Goal: Task Accomplishment & Management: Manage account settings

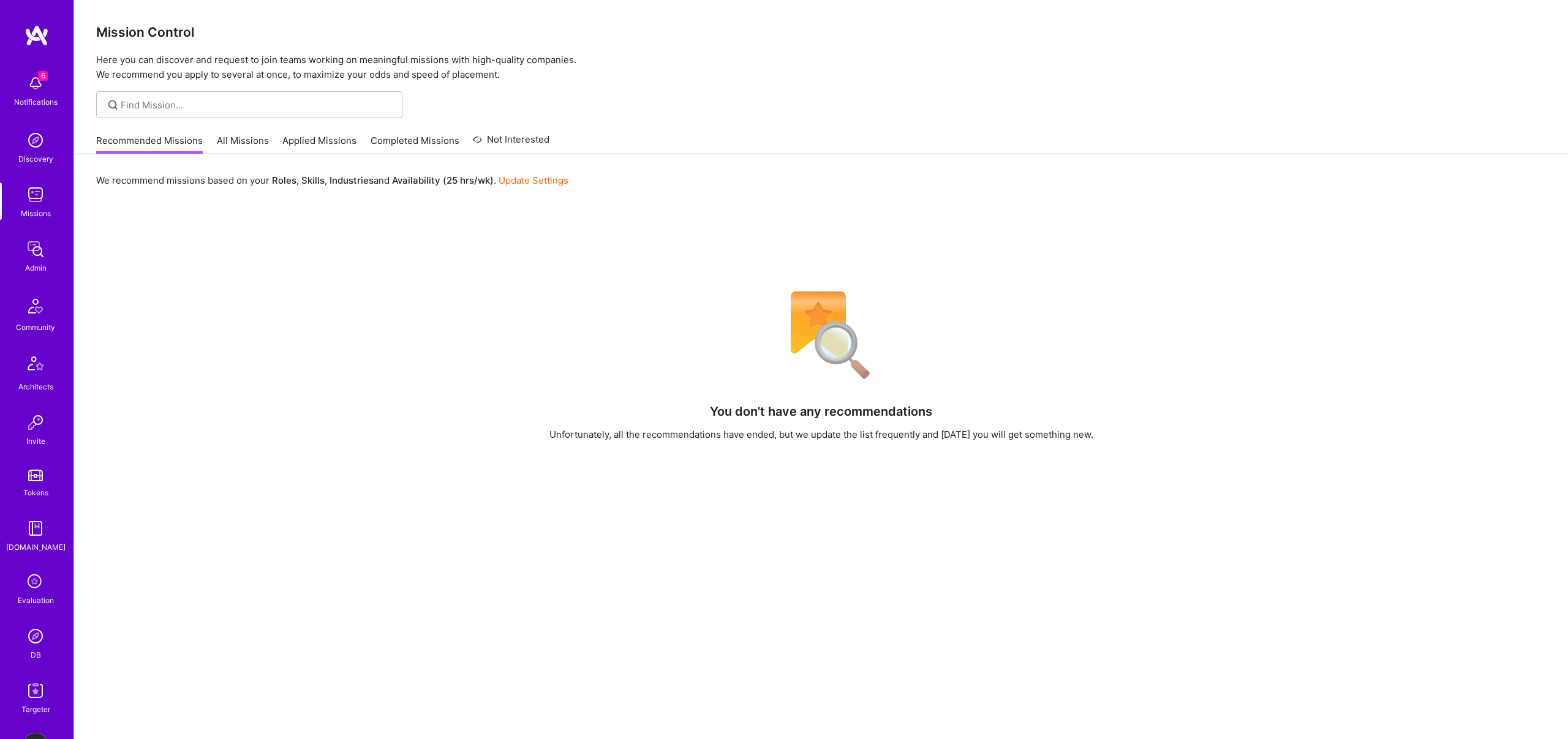
click at [35, 633] on img at bounding box center [35, 636] width 24 height 24
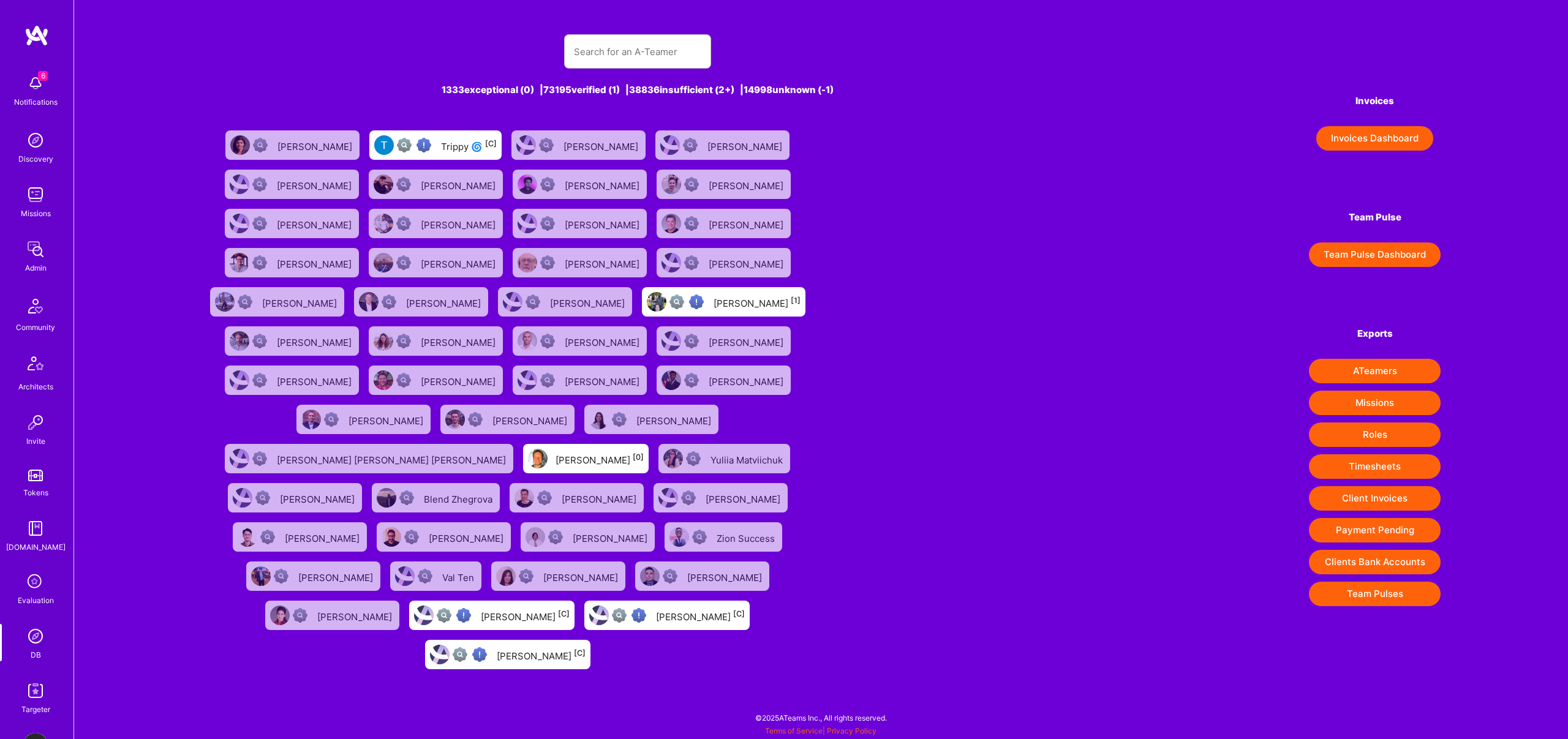
click at [1389, 498] on button "Client Invoices" at bounding box center [1375, 498] width 132 height 24
click at [57, 237] on link "Admin" at bounding box center [35, 255] width 76 height 37
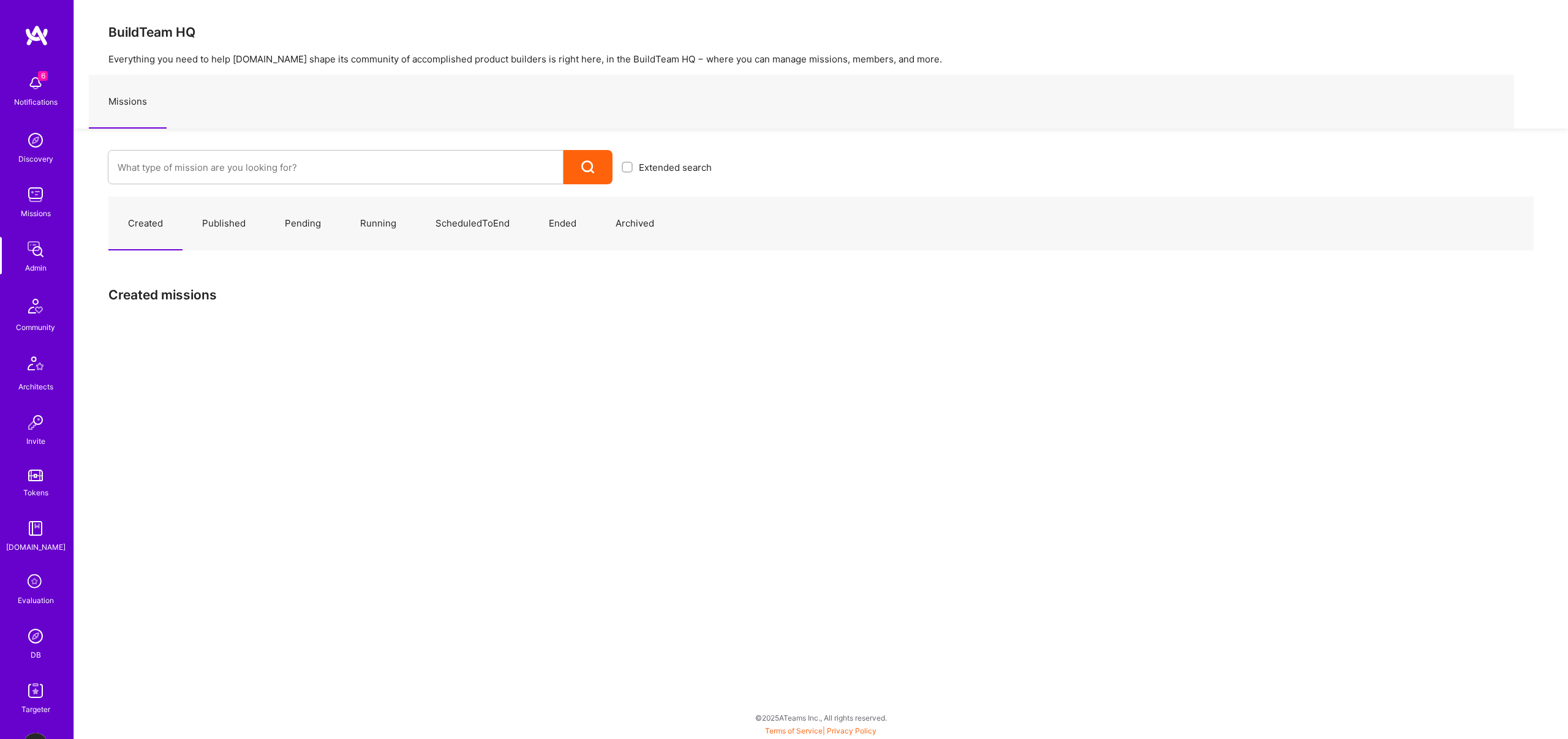
click at [35, 256] on img at bounding box center [35, 249] width 24 height 24
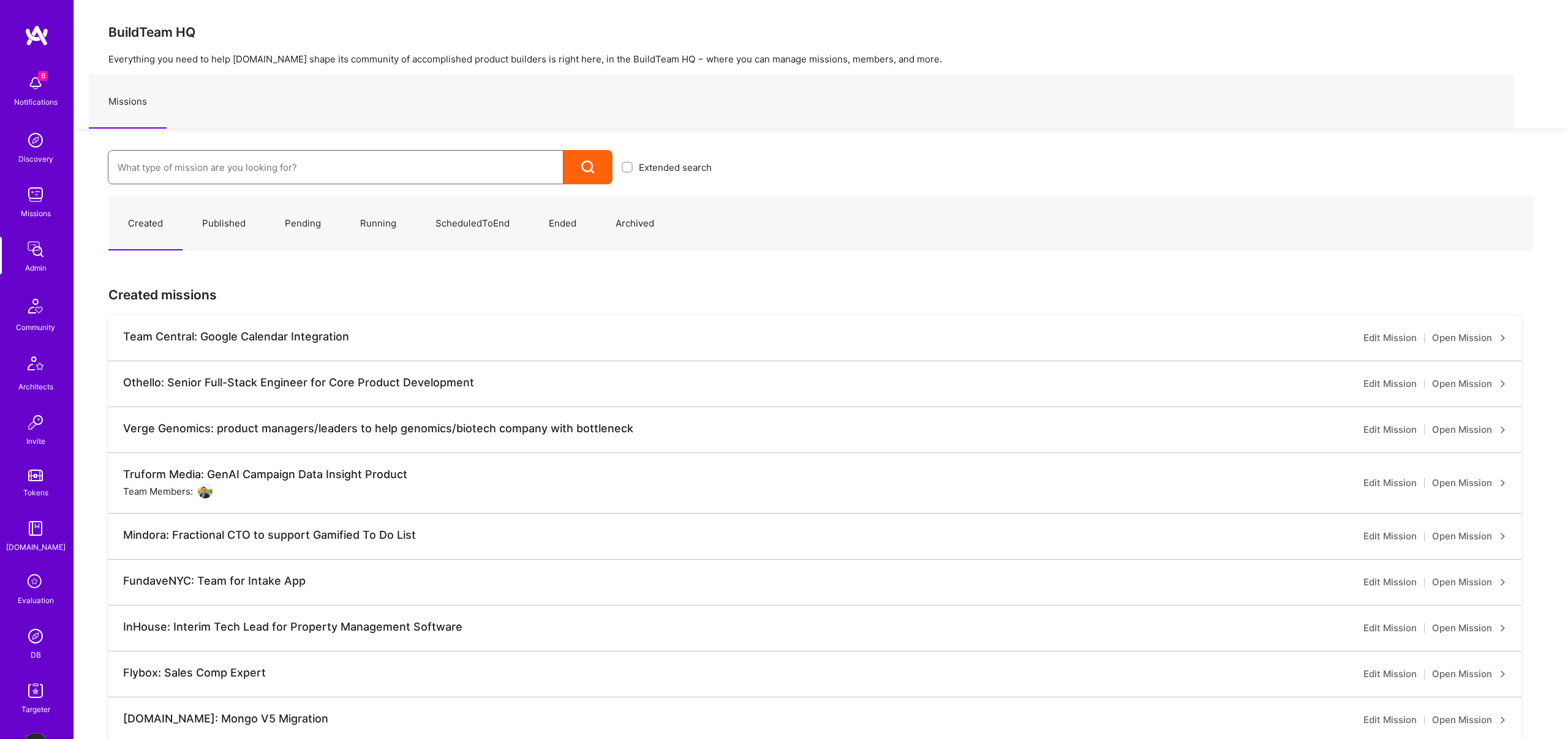
click at [167, 155] on input at bounding box center [336, 167] width 436 height 31
type input "G"
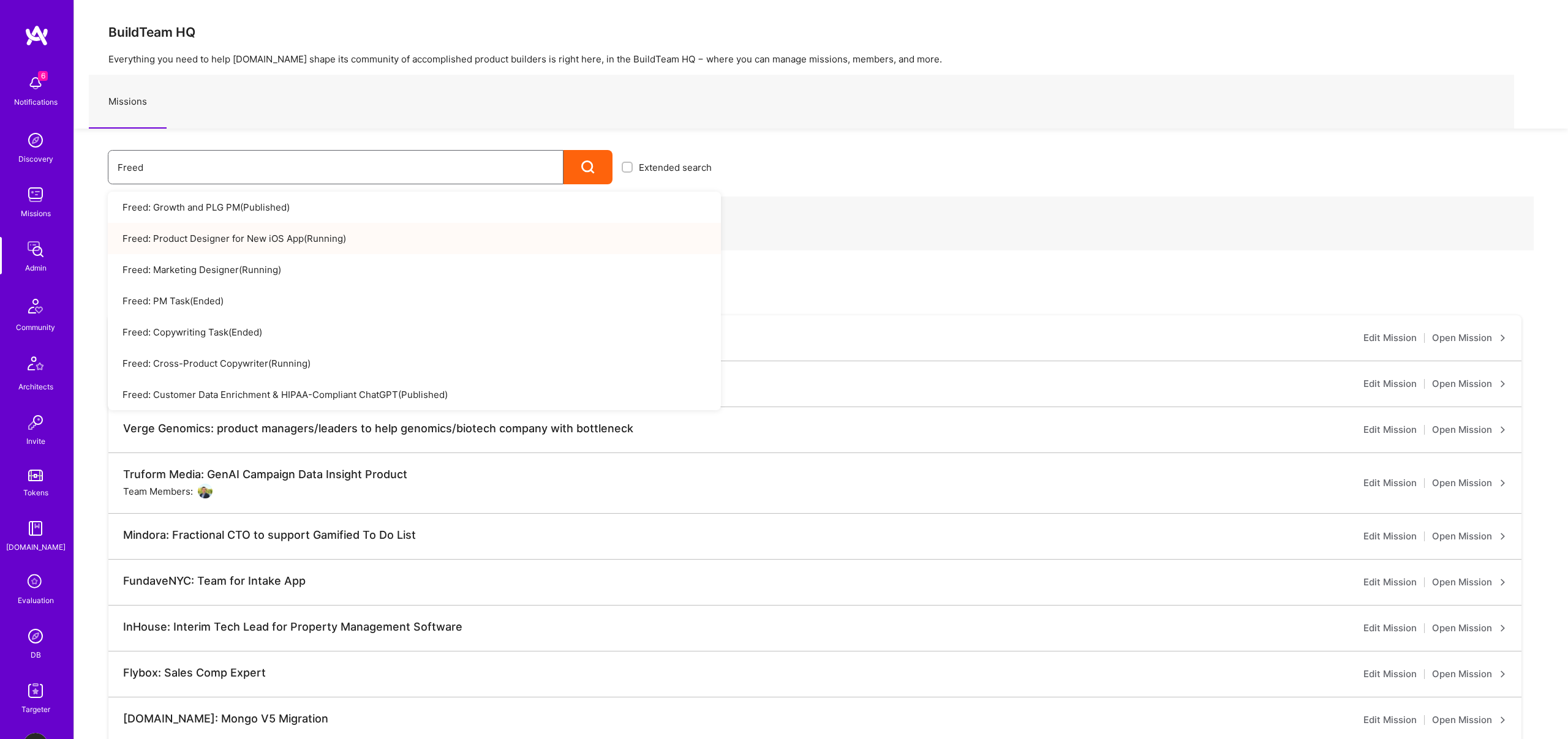
type input "Freed"
click at [300, 240] on link "Freed: Product Designer for New iOS App ( Running )" at bounding box center [414, 238] width 613 height 31
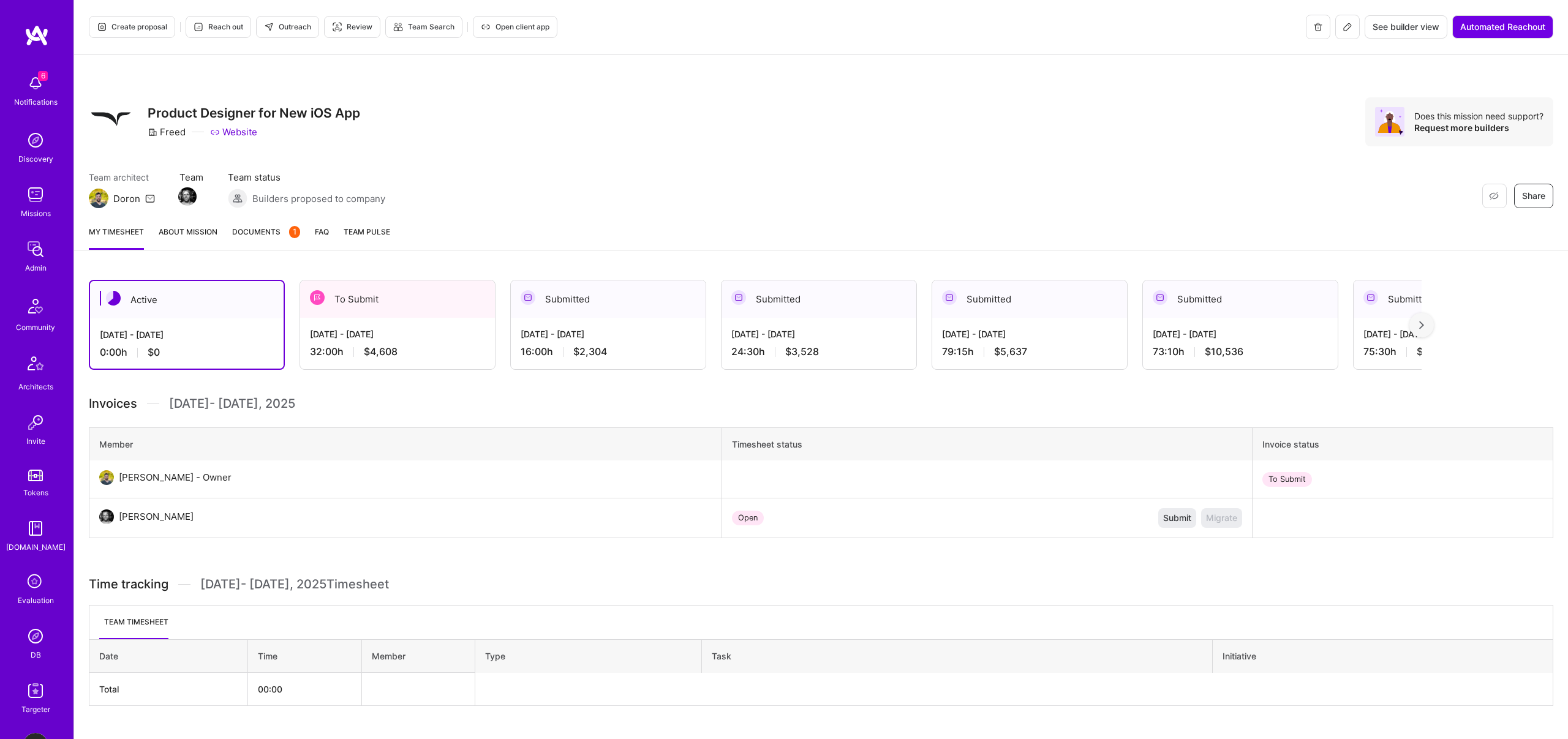
click at [247, 231] on span "Documents 1" at bounding box center [266, 231] width 68 height 13
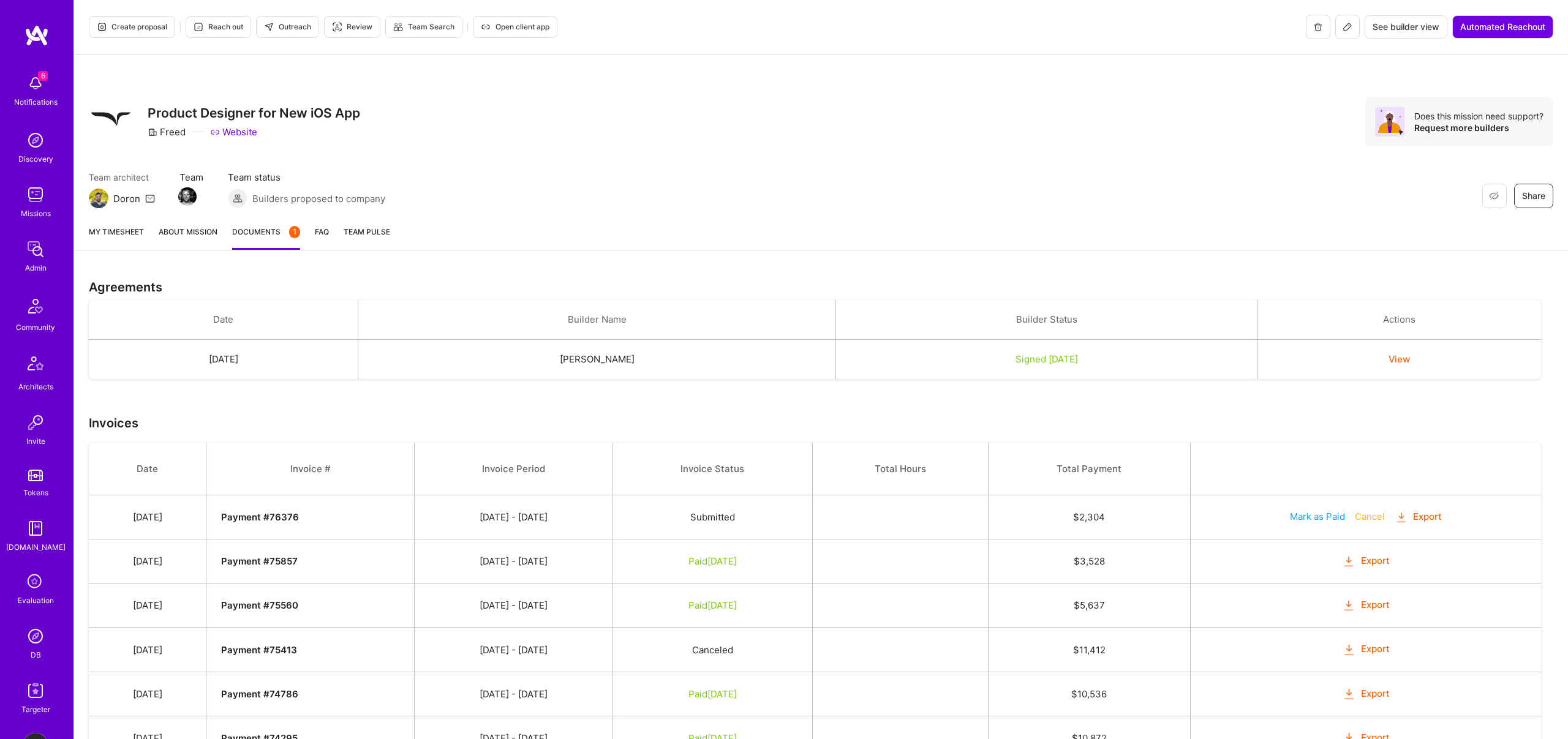
click at [118, 232] on link "My timesheet" at bounding box center [117, 237] width 55 height 24
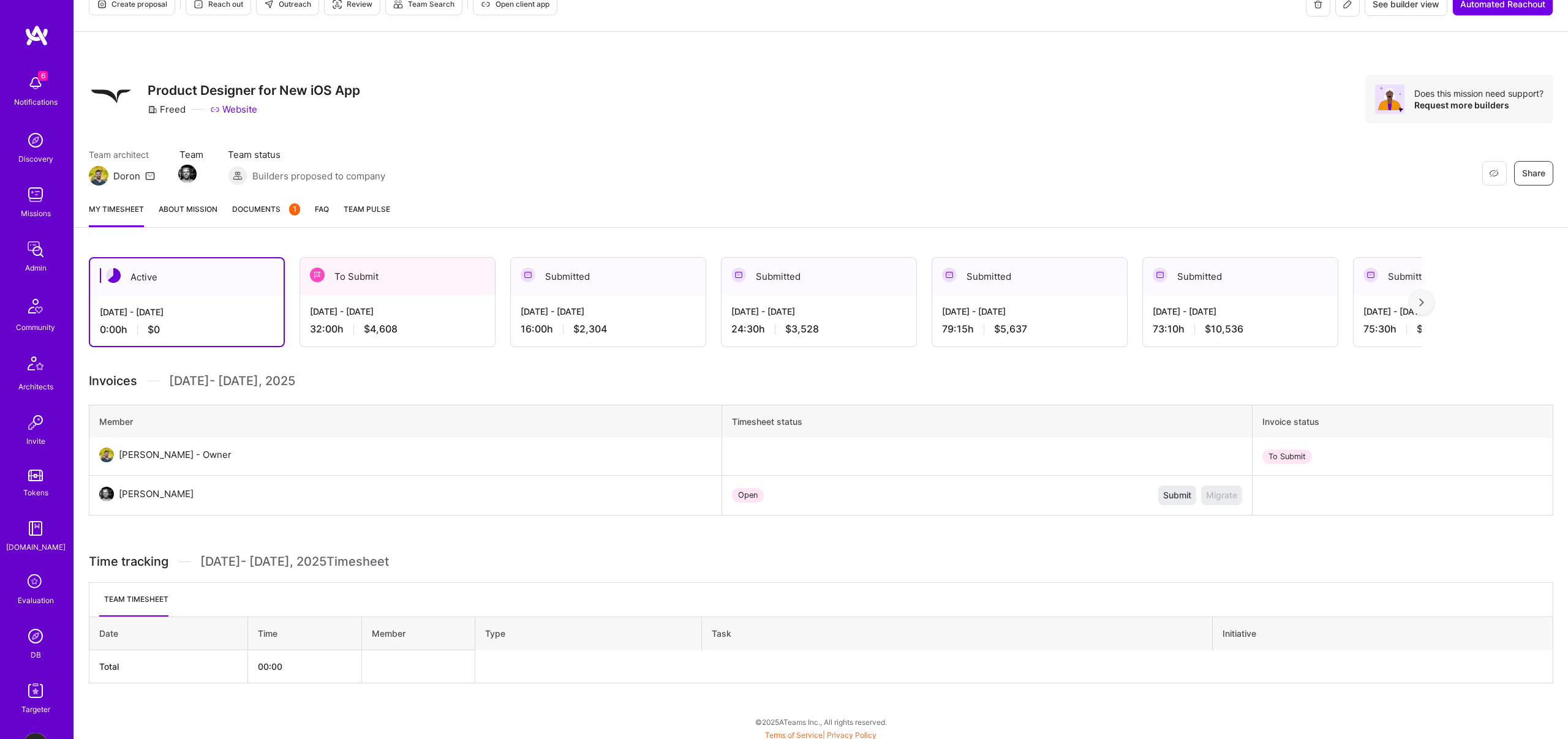
scroll to position [26, 0]
click at [175, 196] on div "My timesheet About Mission Documents 1 FAQ Team Pulse" at bounding box center [821, 207] width 1494 height 35
click at [175, 208] on link "About Mission" at bounding box center [188, 212] width 59 height 24
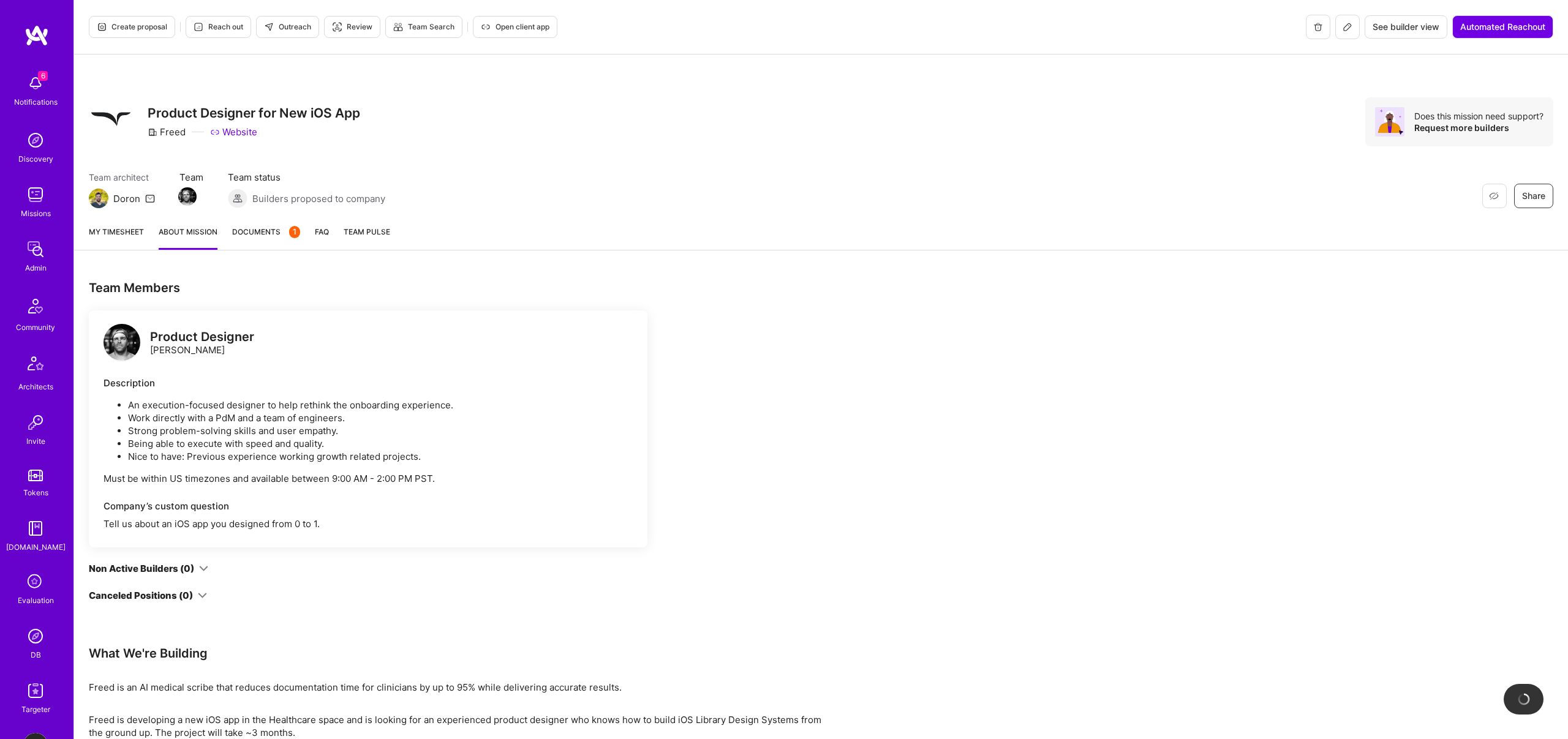
click at [271, 228] on span "Documents 1" at bounding box center [266, 231] width 68 height 13
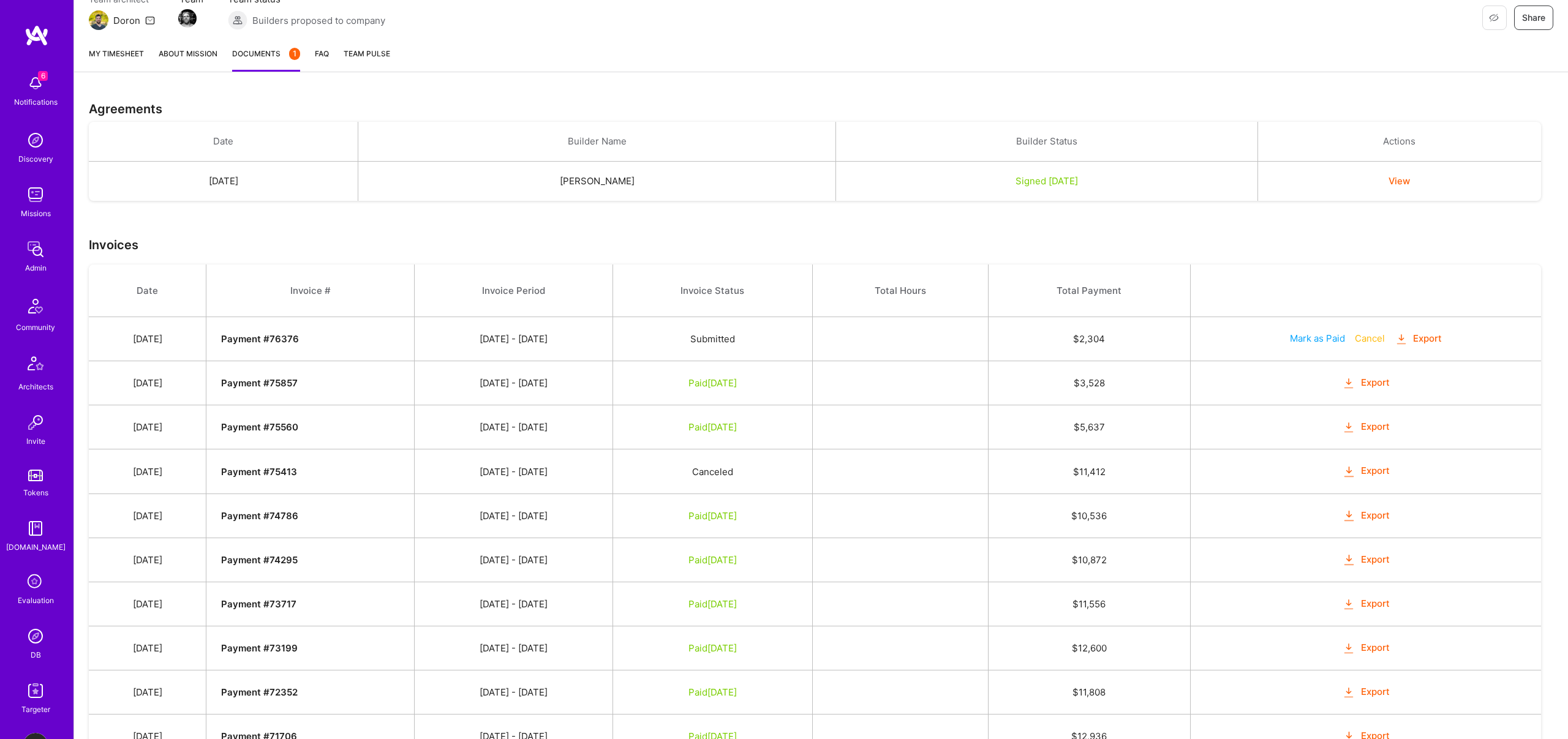
scroll to position [177, 0]
click at [24, 250] on img at bounding box center [35, 249] width 24 height 24
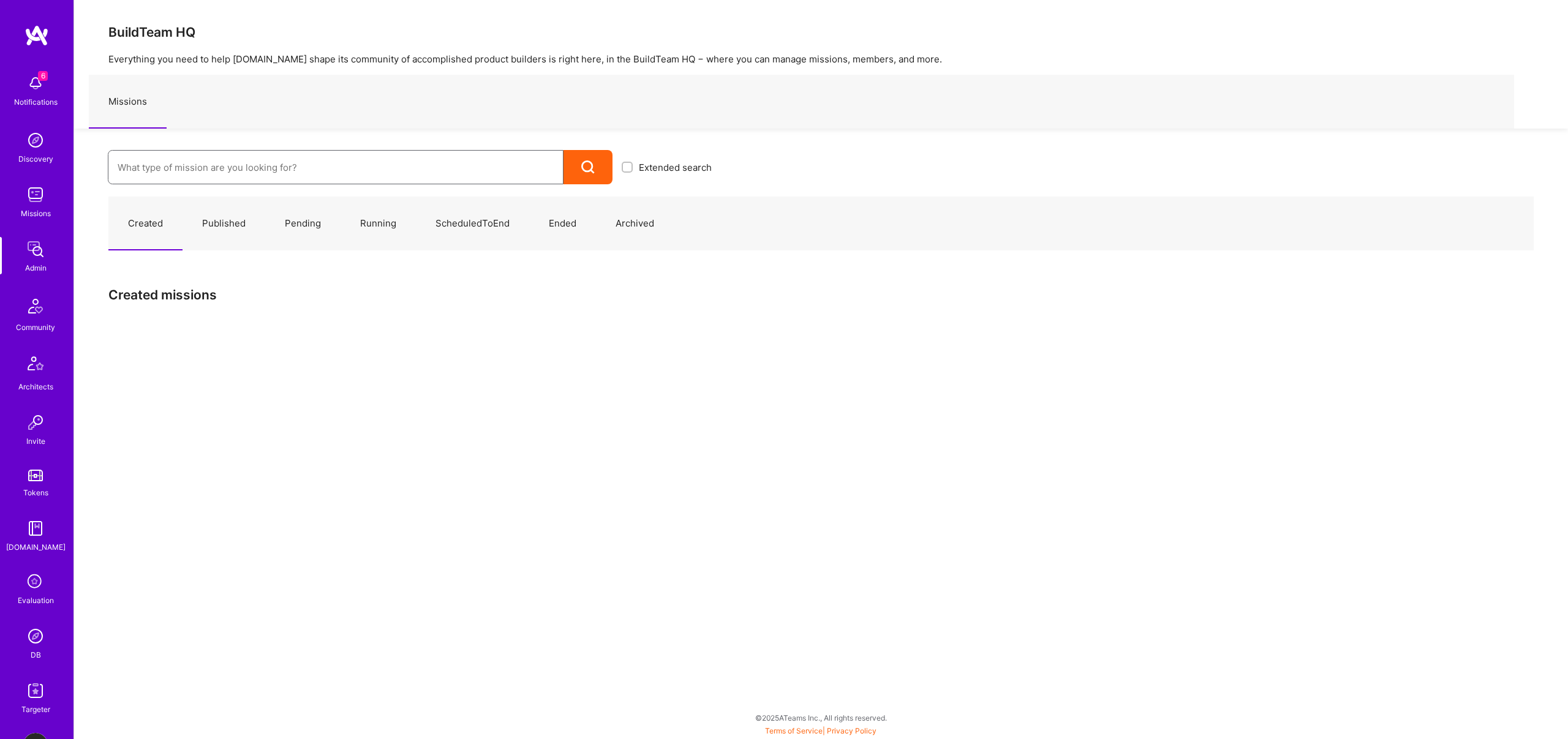
click at [229, 170] on input at bounding box center [336, 167] width 436 height 31
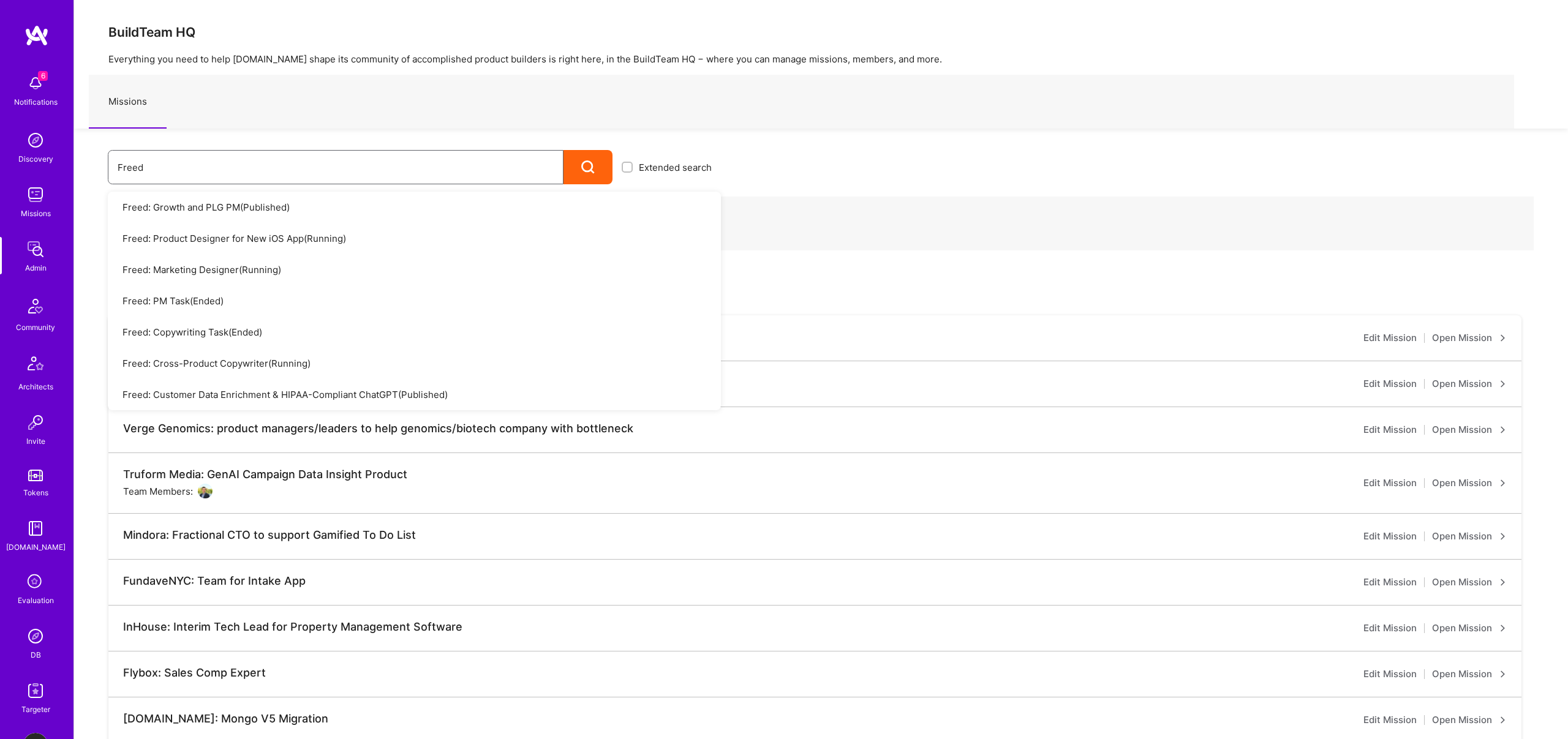
type input "Freed"
click at [581, 163] on icon at bounding box center [588, 167] width 14 height 14
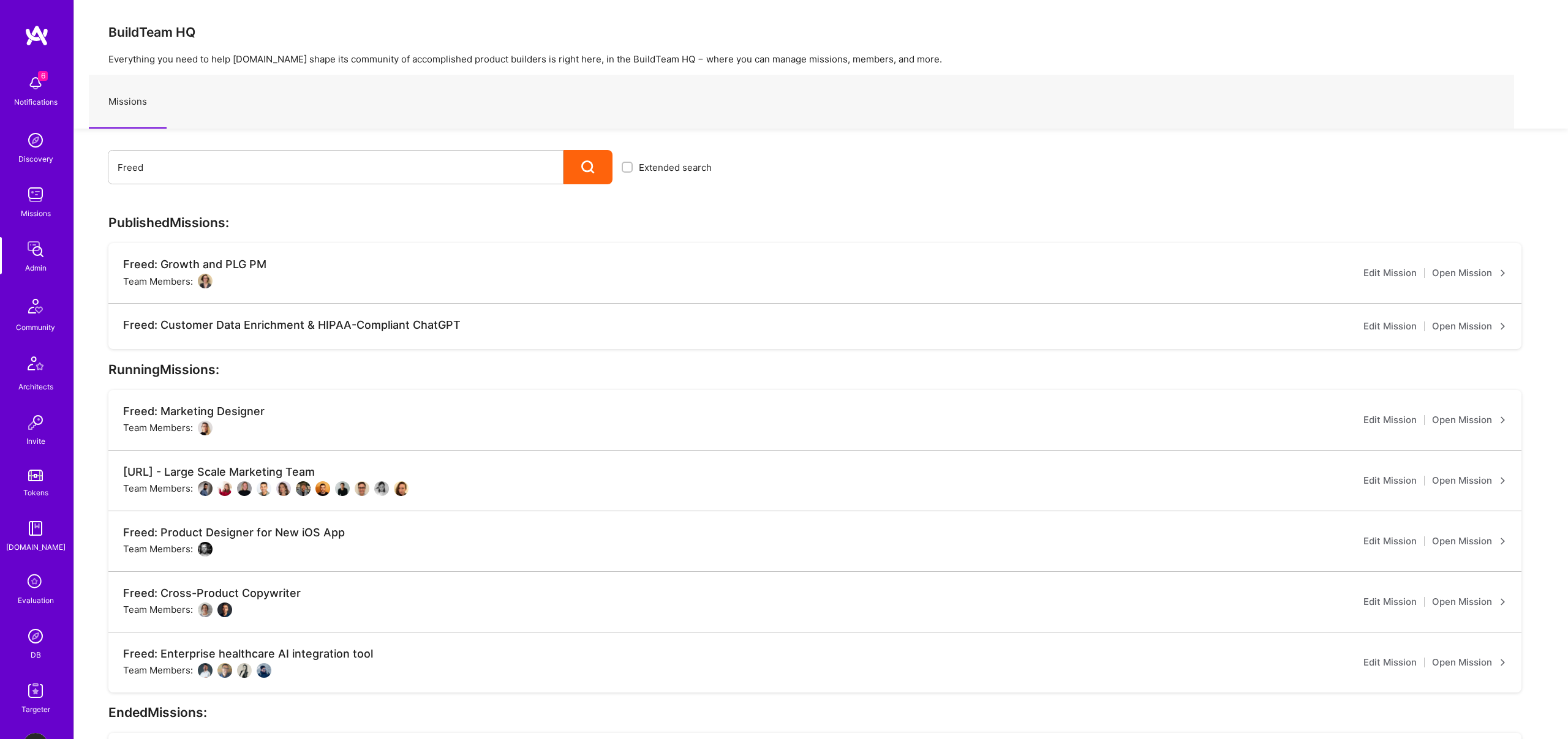
click at [1449, 660] on link "Open Mission" at bounding box center [1469, 662] width 74 height 15
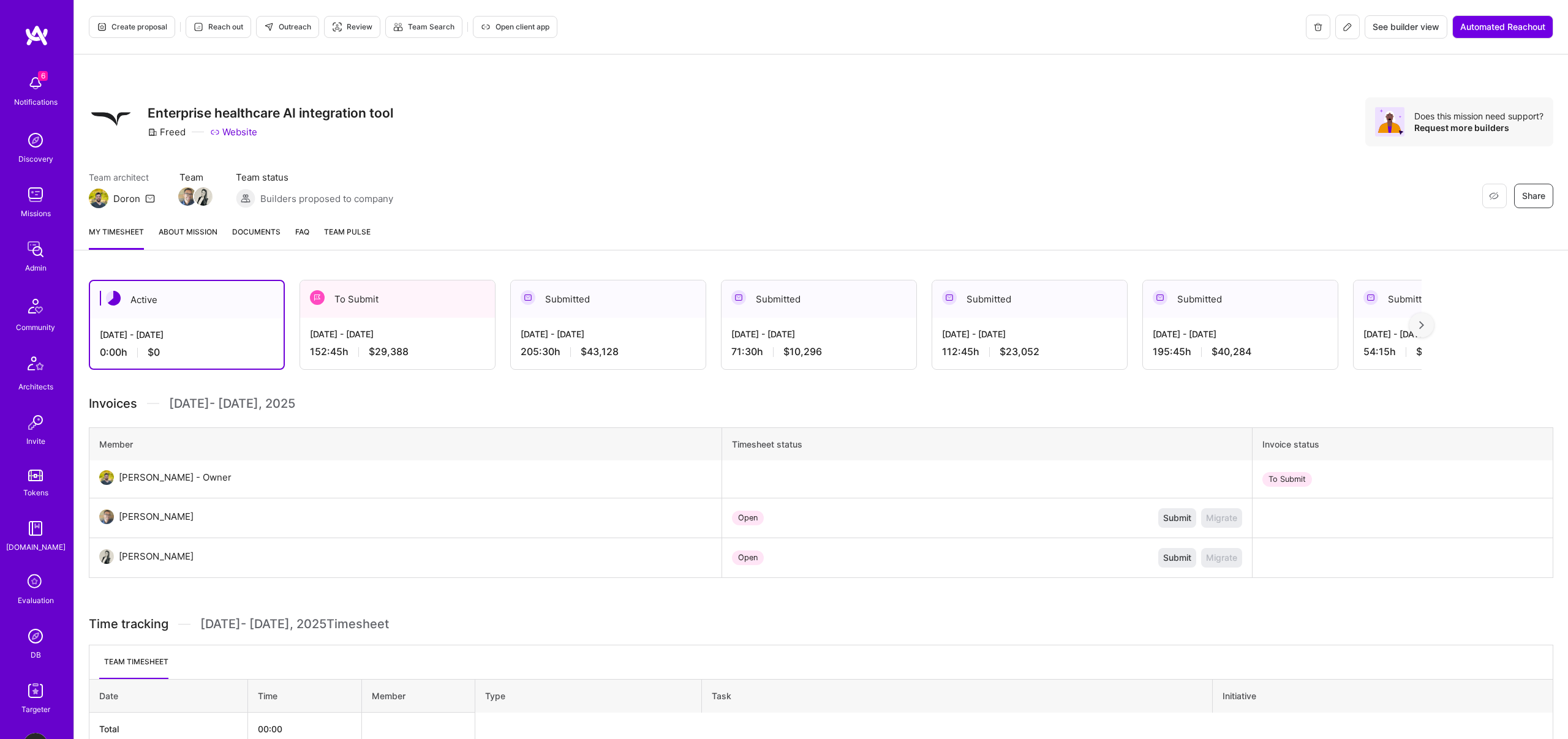
click at [377, 324] on div "Aug 16 - Aug 31, 2025 152:45 h $29,388" at bounding box center [397, 343] width 195 height 50
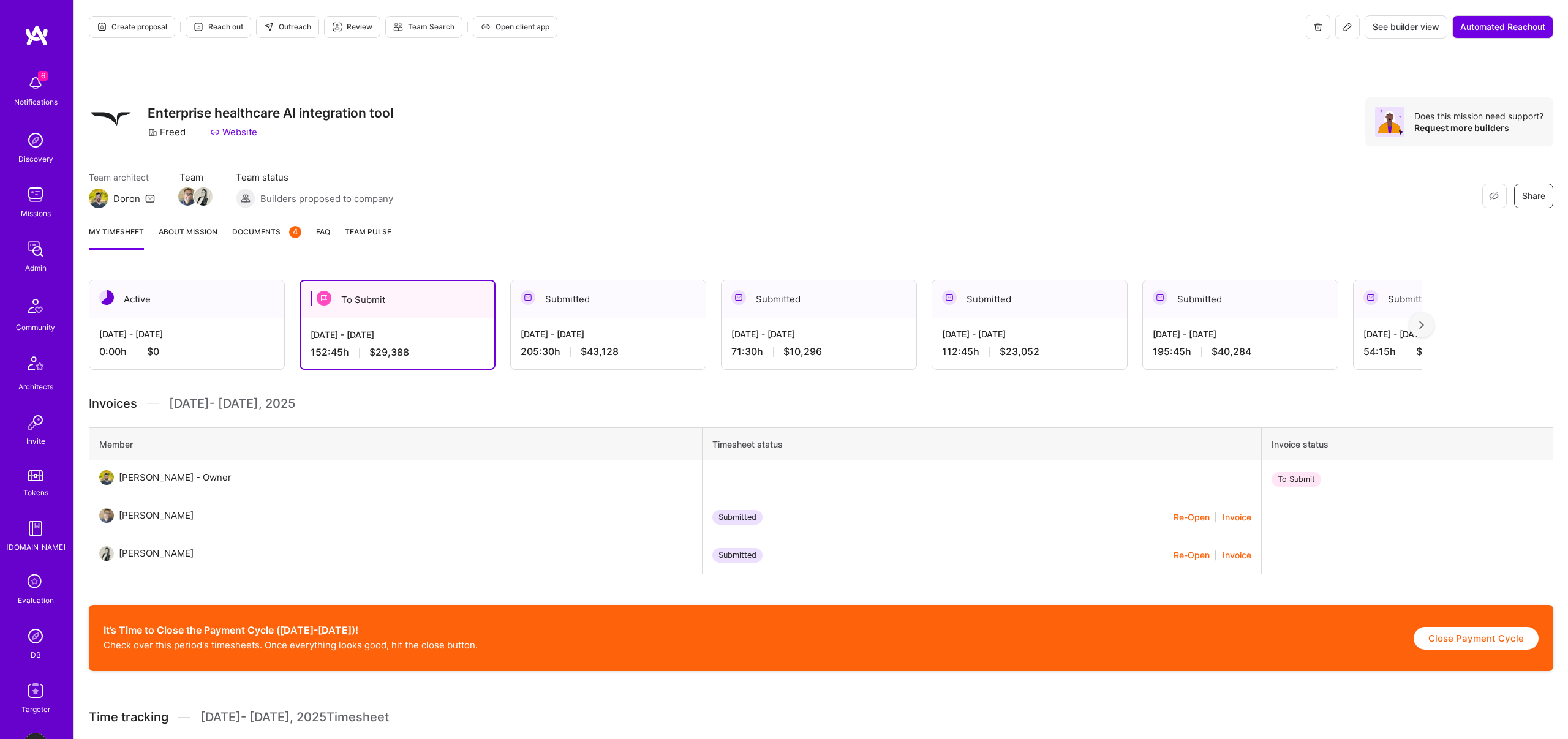
click at [182, 227] on link "About Mission" at bounding box center [188, 237] width 59 height 24
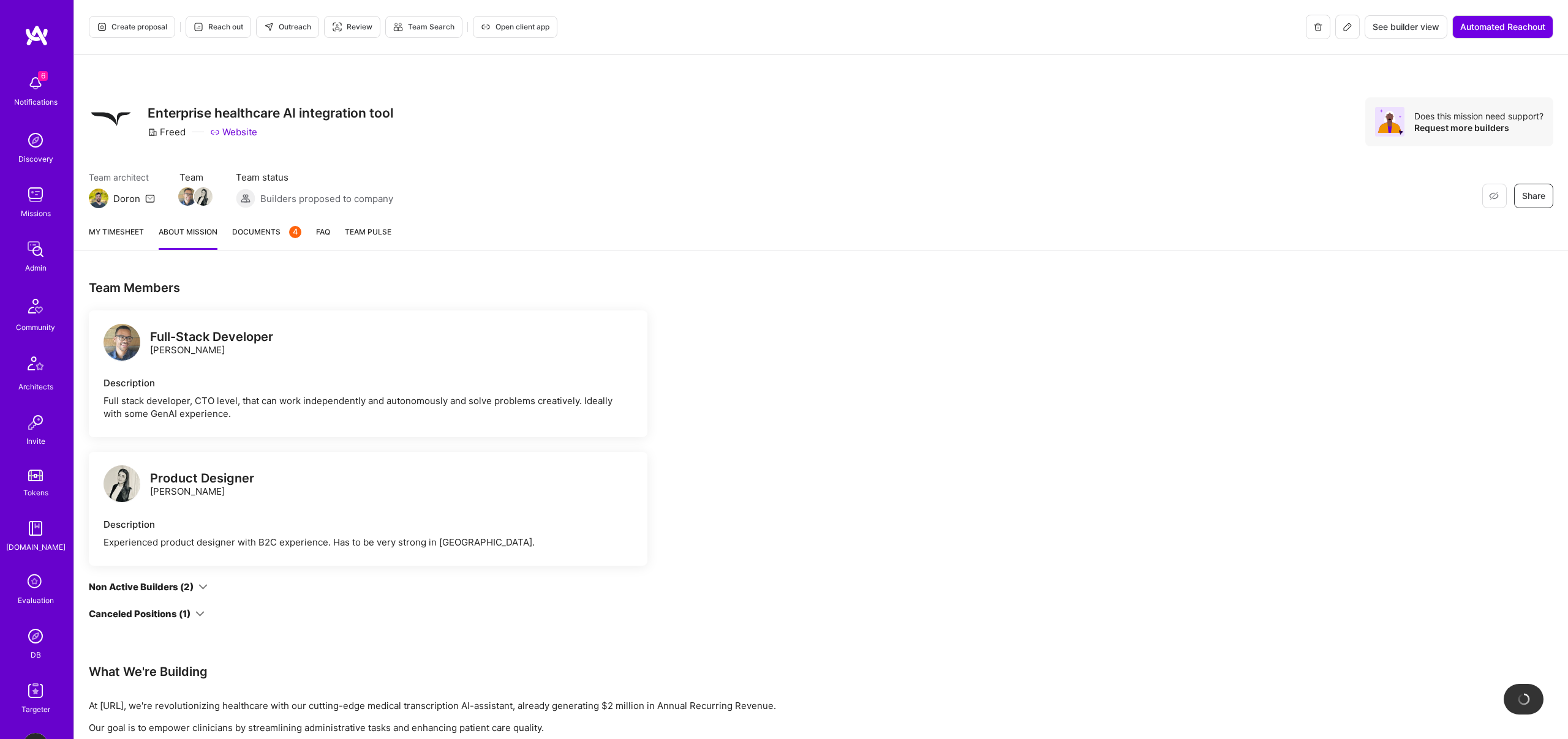
click at [256, 228] on span "Documents 4" at bounding box center [267, 231] width 69 height 13
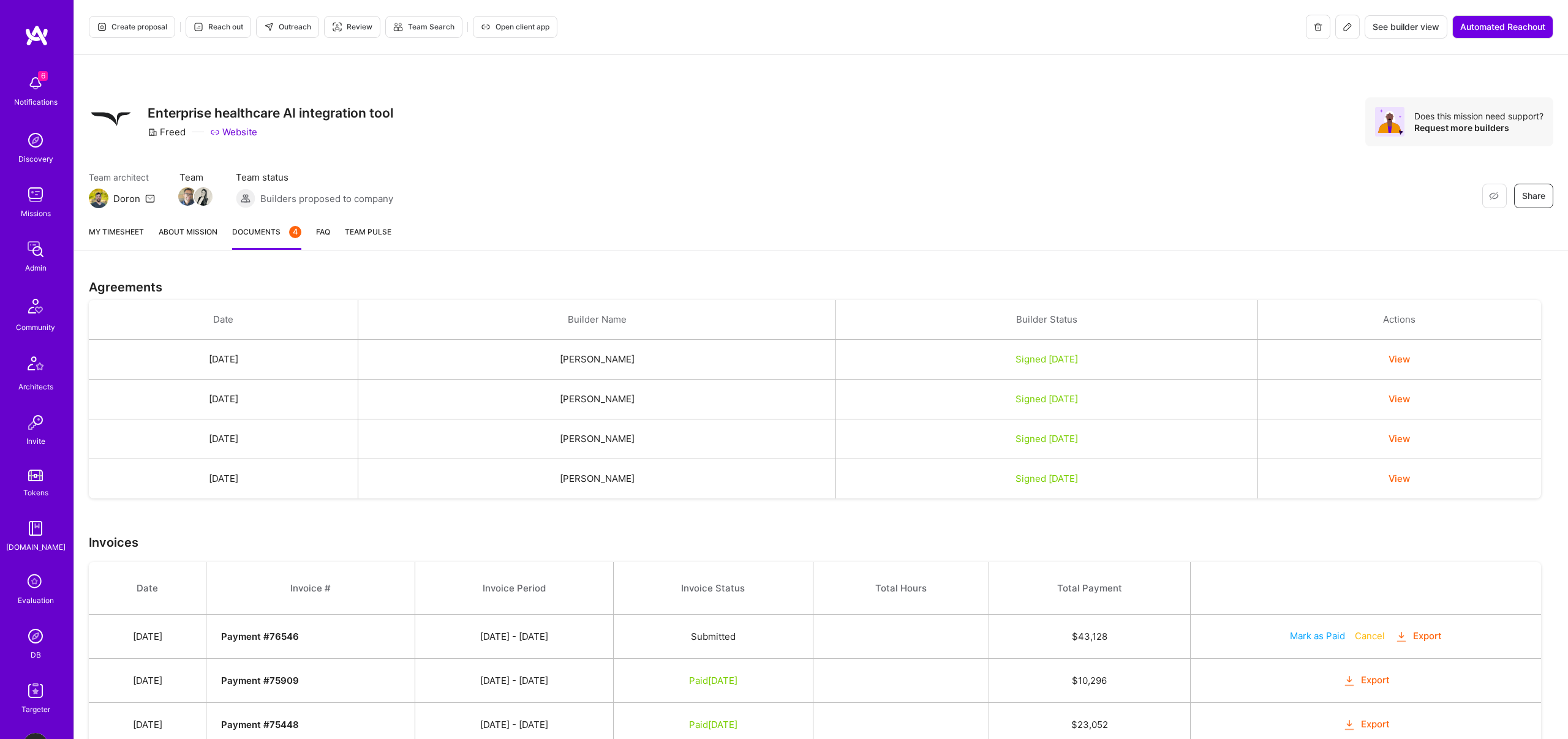
click at [132, 231] on link "My timesheet" at bounding box center [117, 237] width 55 height 24
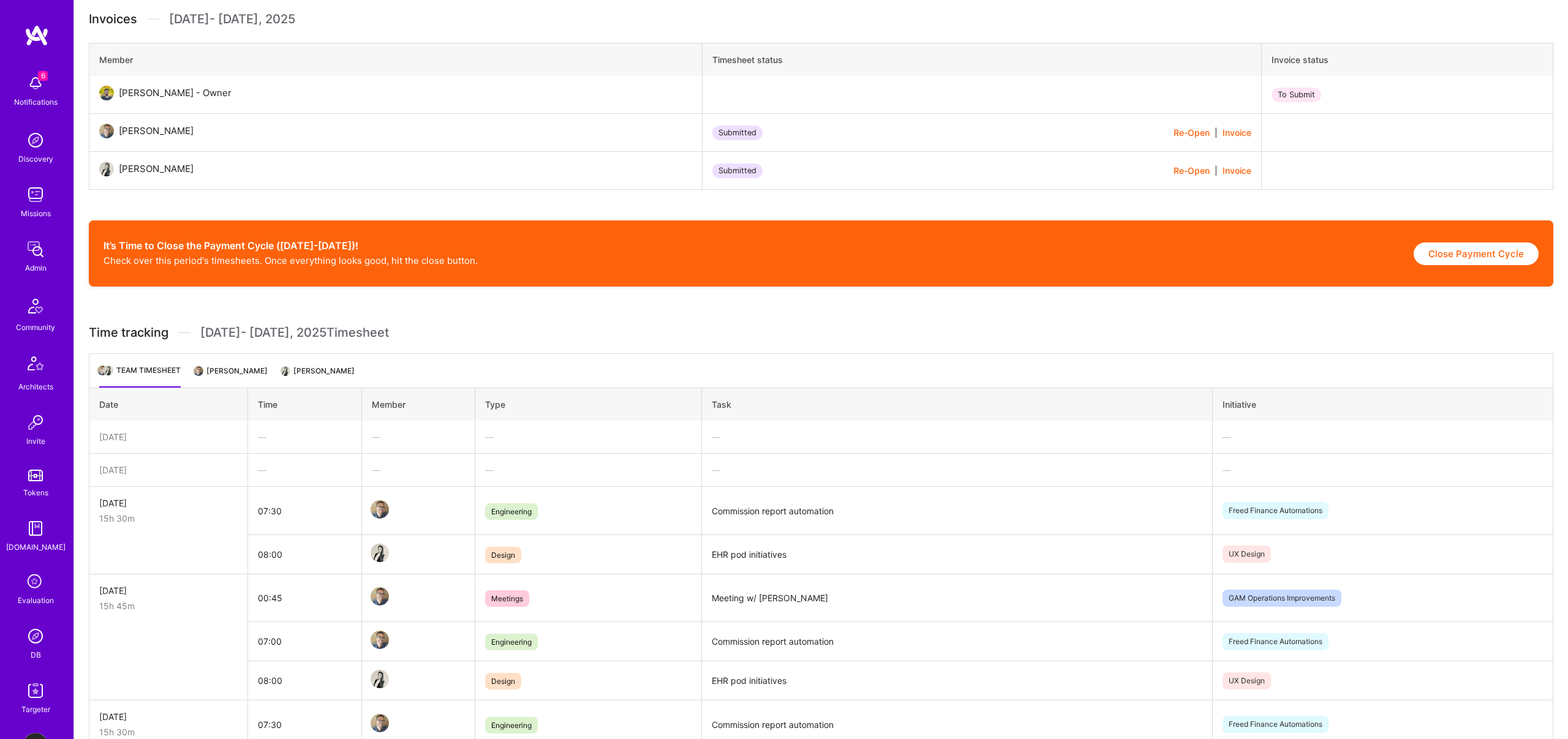
scroll to position [316, 0]
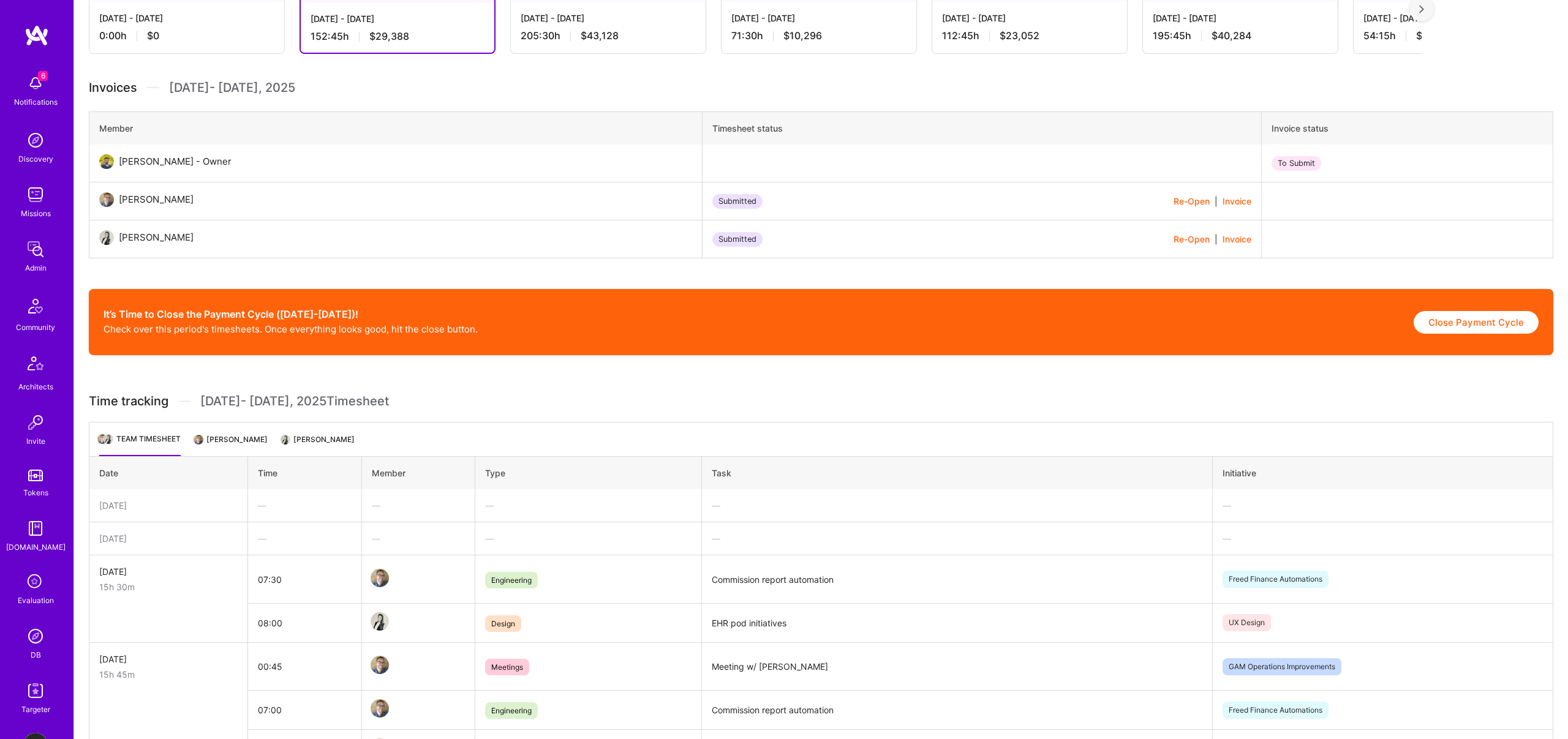
click at [233, 436] on li "Michael Gill" at bounding box center [231, 444] width 72 height 24
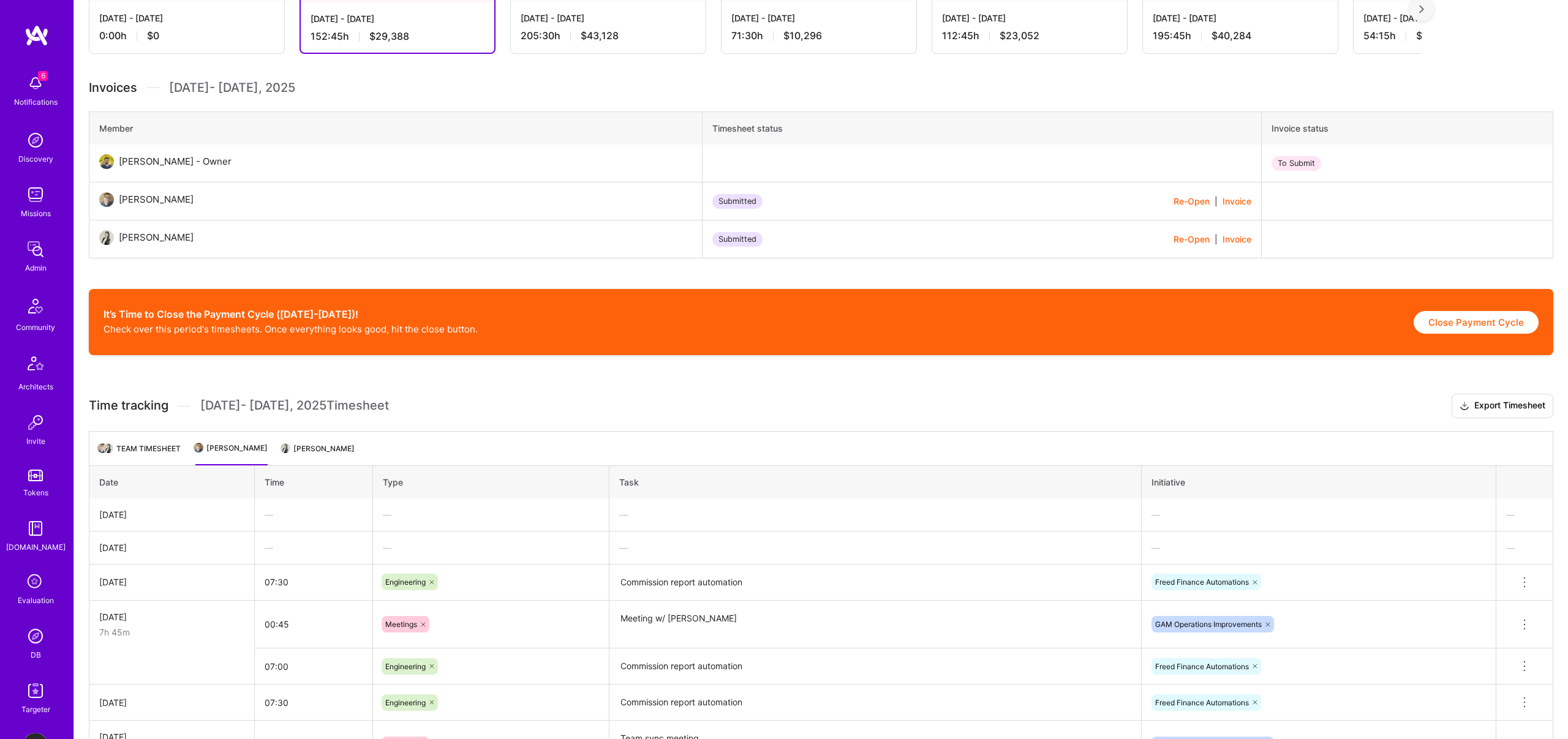
click at [307, 446] on li "Christina Nizar" at bounding box center [318, 453] width 72 height 24
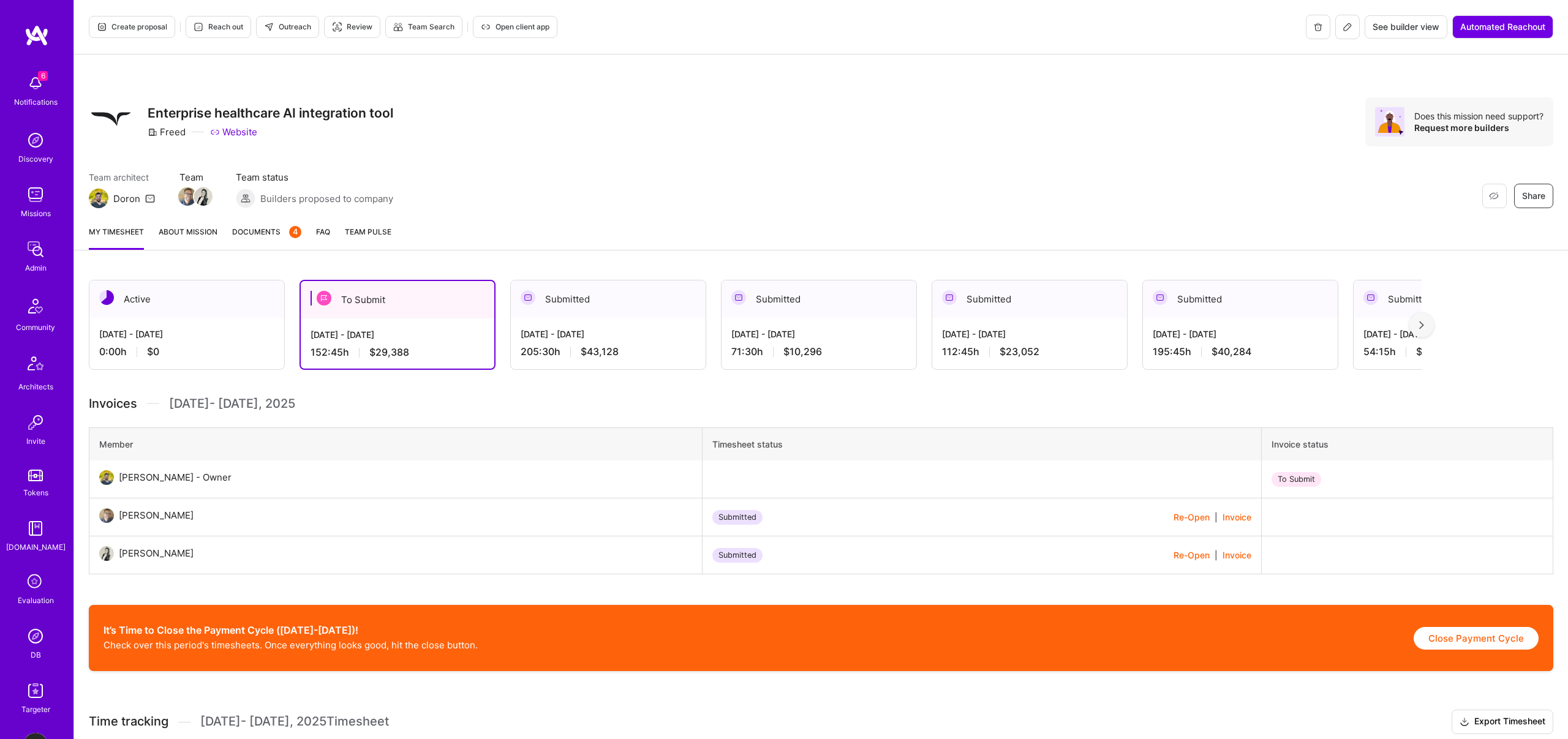
scroll to position [0, 0]
click at [557, 338] on div "Aug 1 - Aug 15, 2025" at bounding box center [608, 333] width 175 height 13
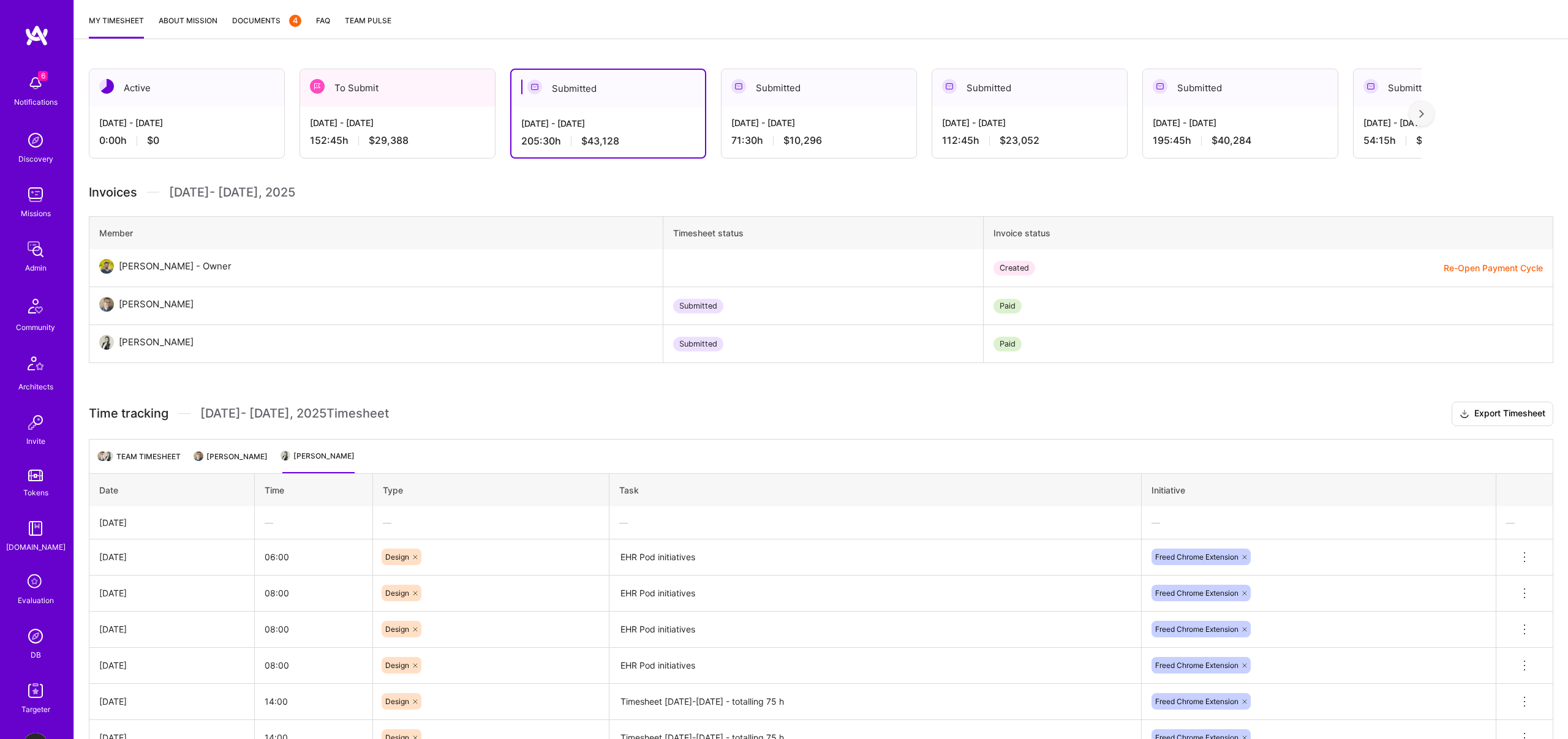
scroll to position [235, 0]
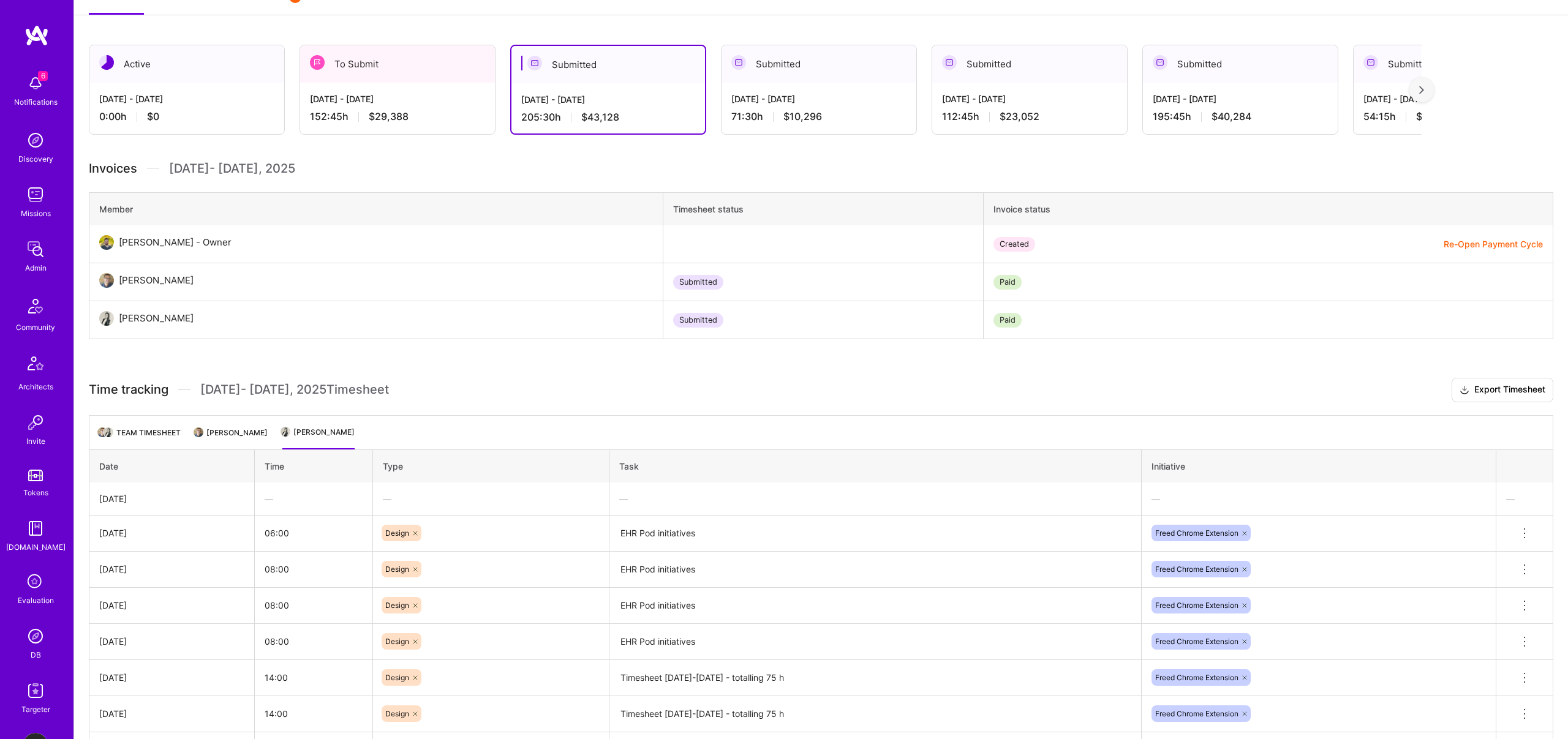
click at [231, 434] on li "Michael Gill" at bounding box center [231, 438] width 72 height 24
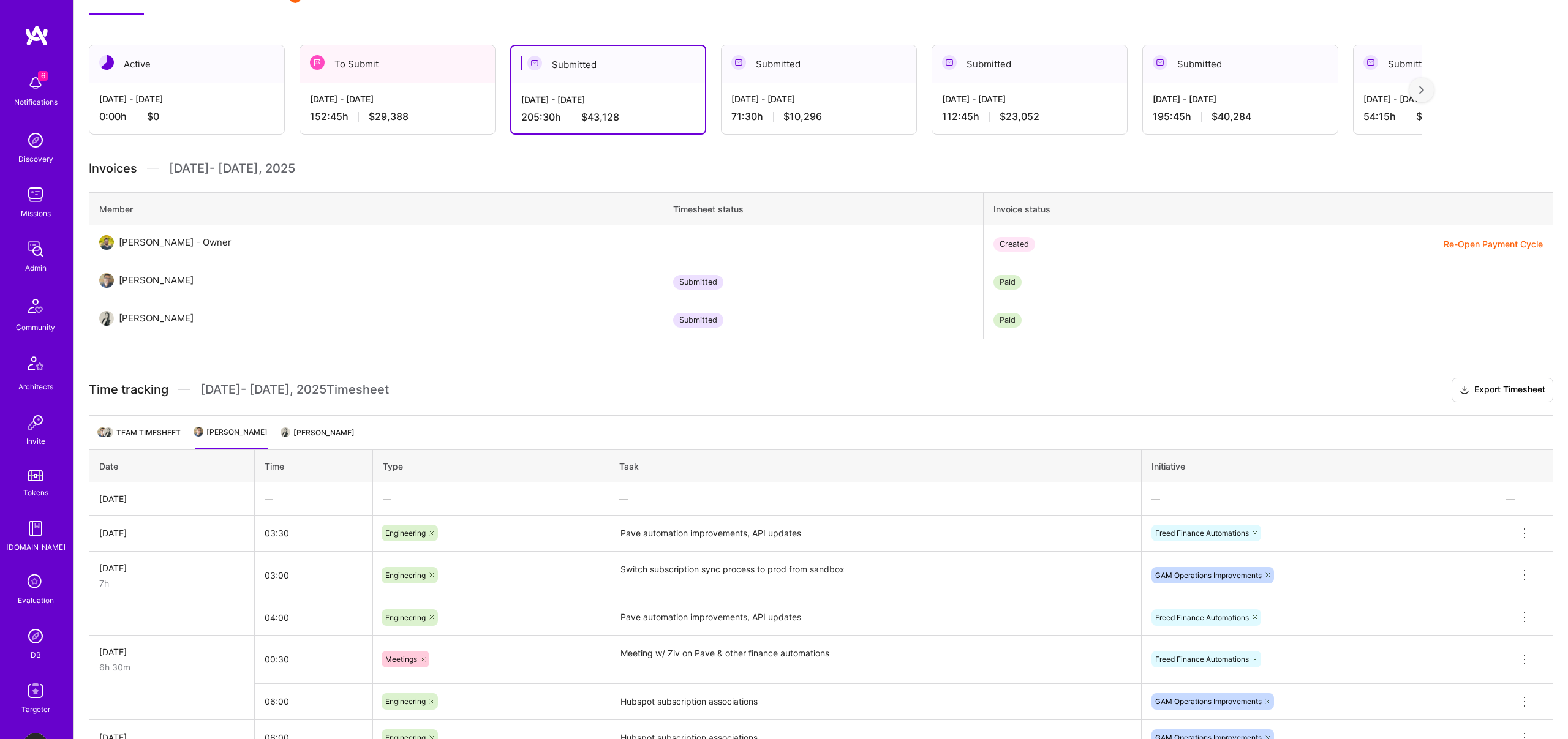
click at [326, 431] on li "Christina Nizar" at bounding box center [318, 438] width 72 height 24
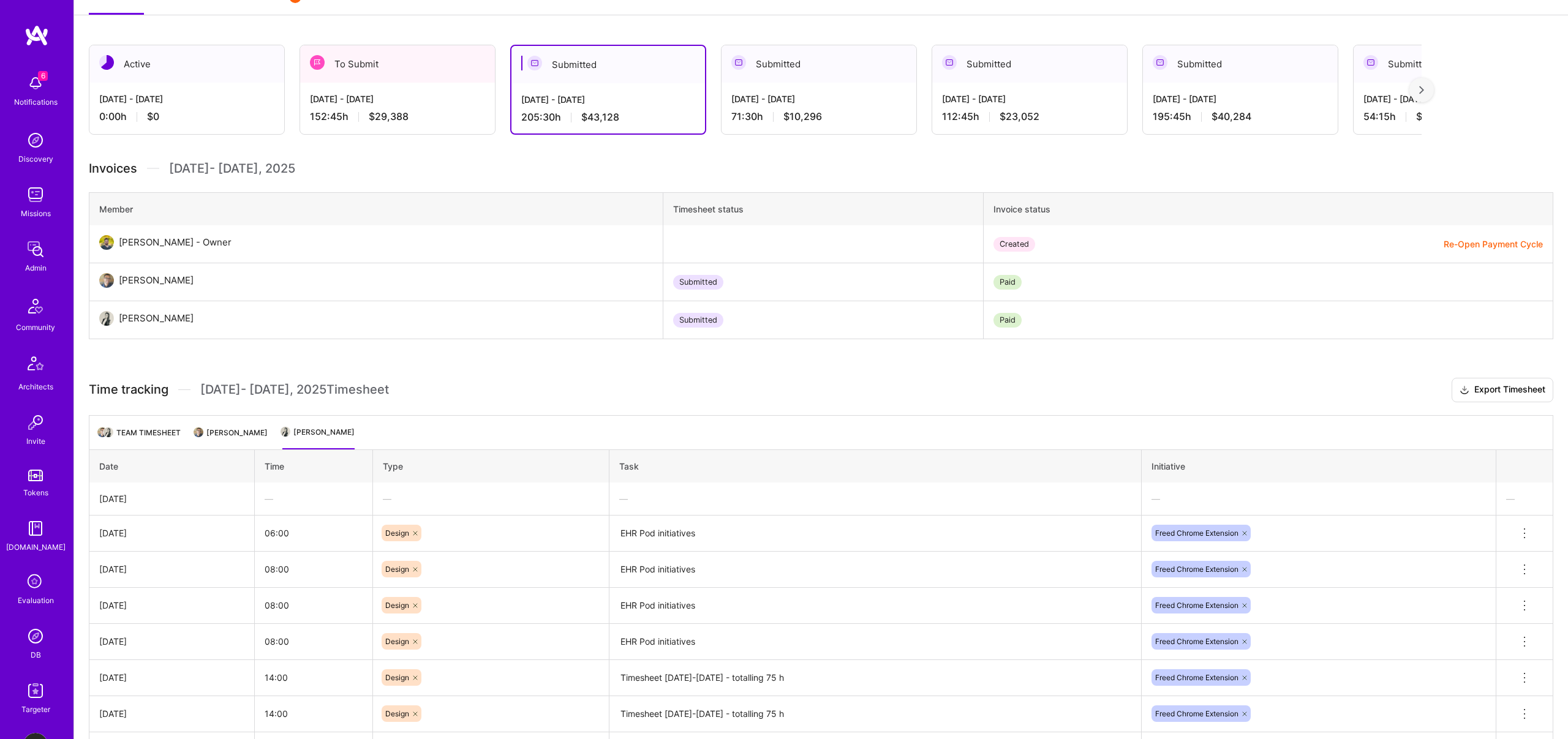
scroll to position [0, 0]
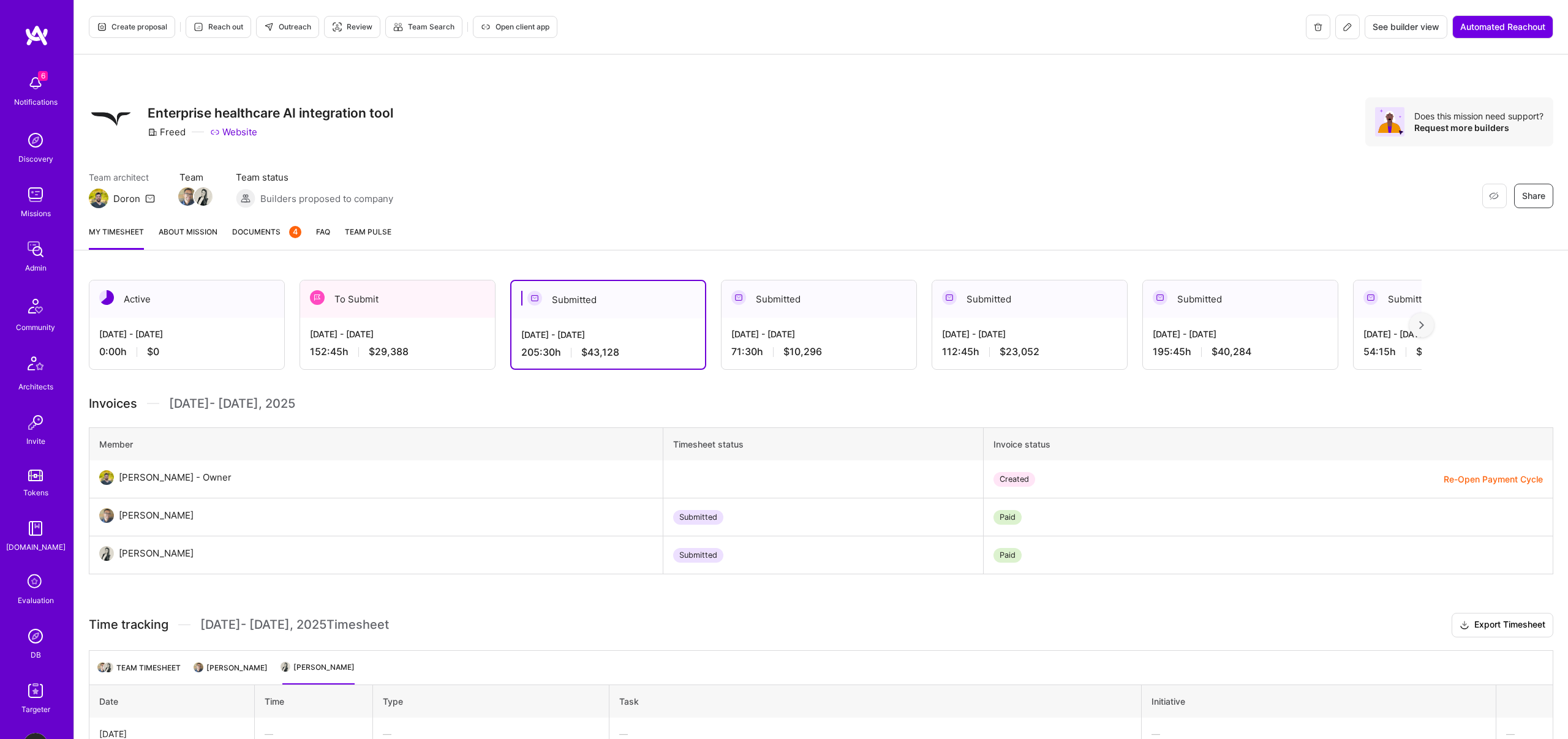
click at [386, 348] on span "$29,388" at bounding box center [389, 351] width 40 height 13
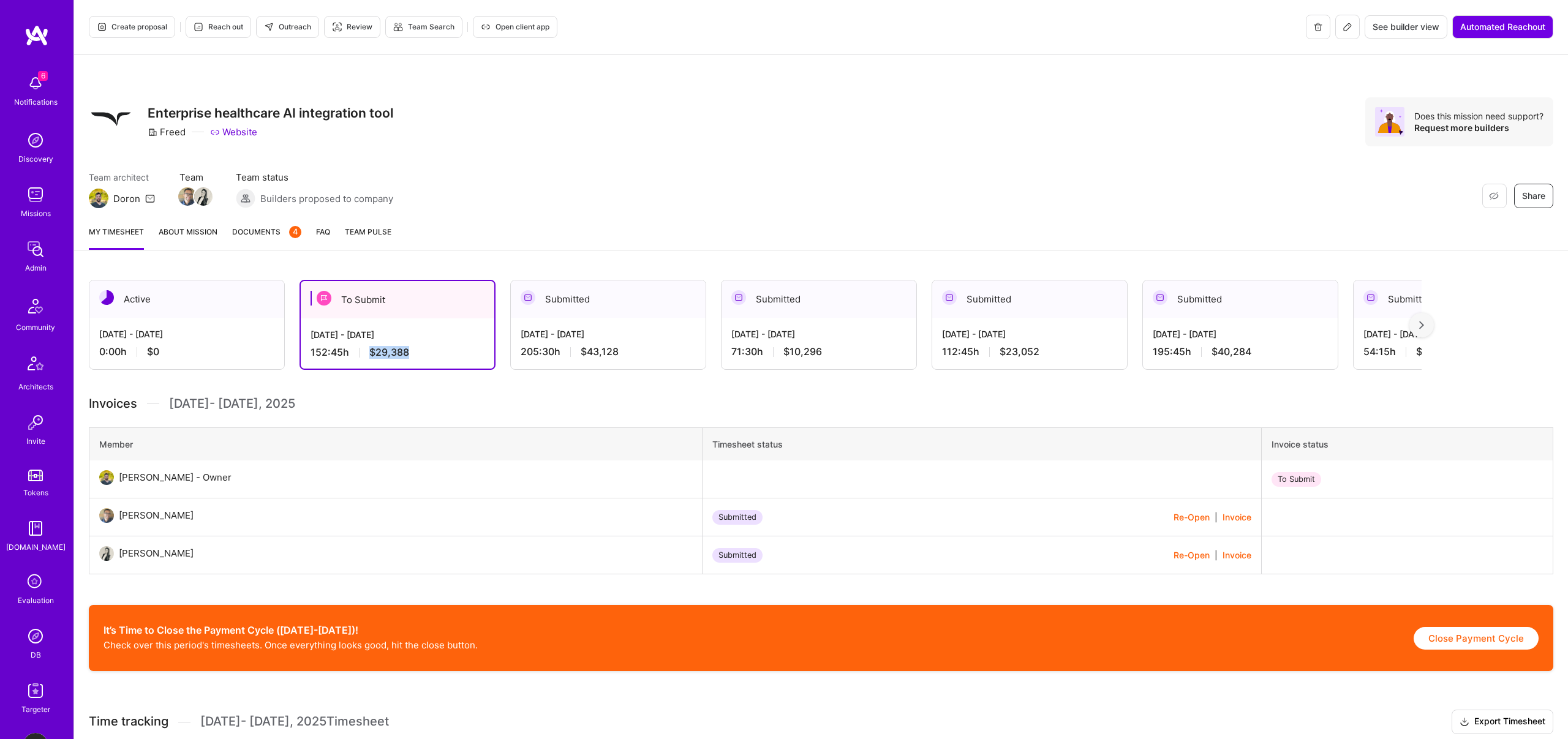
drag, startPoint x: 361, startPoint y: 348, endPoint x: 432, endPoint y: 350, distance: 71.0
click at [432, 350] on div "152:45 h $29,388" at bounding box center [397, 352] width 174 height 13
copy div "$29,388"
drag, startPoint x: 578, startPoint y: 350, endPoint x: 510, endPoint y: 239, distance: 130.2
click at [645, 350] on div "205:30 h $43,128" at bounding box center [608, 351] width 175 height 13
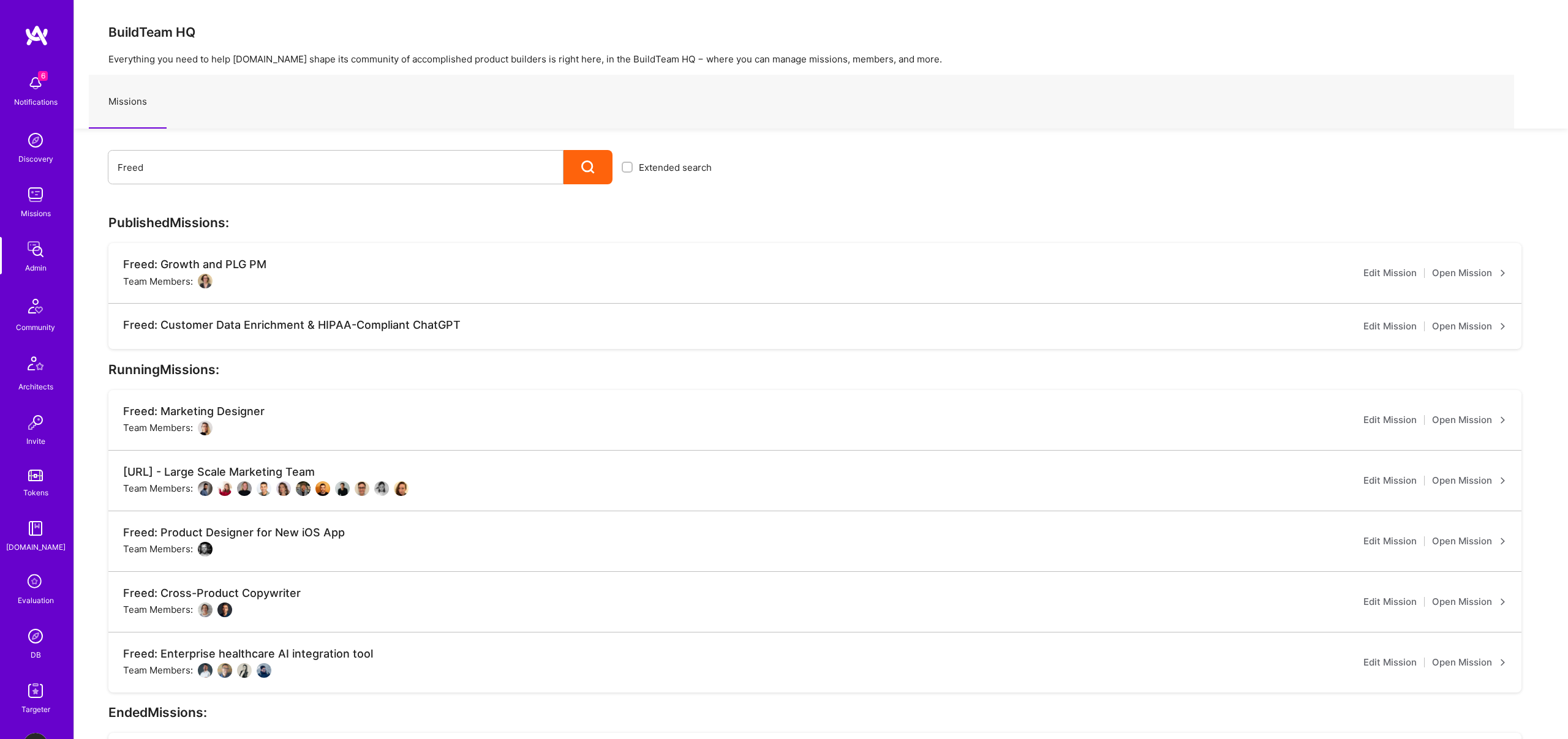
click at [1471, 478] on link "Open Mission" at bounding box center [1469, 480] width 74 height 15
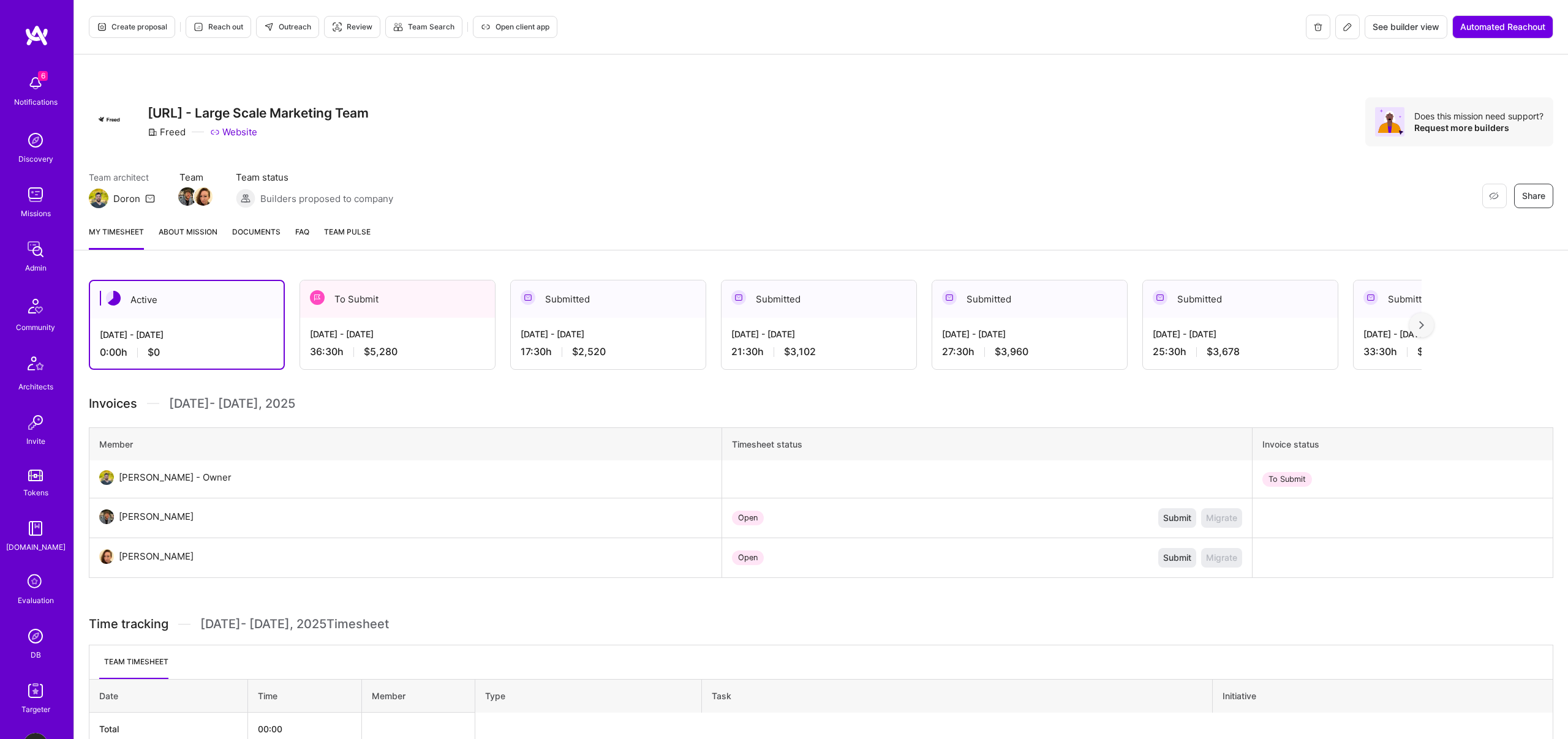
click at [411, 321] on div "Aug 16 - Aug 31, 2025 36:30 h $5,280" at bounding box center [397, 343] width 195 height 50
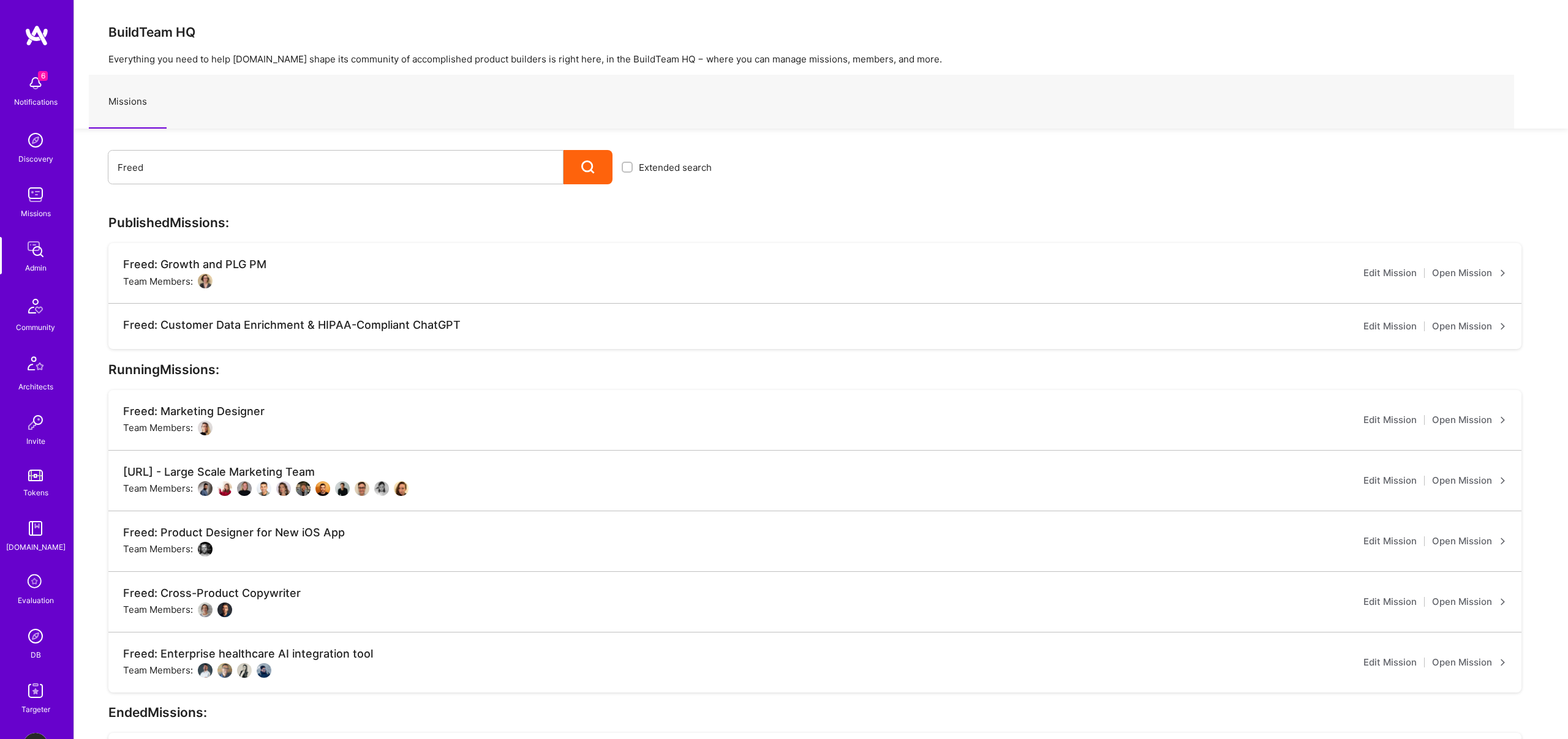
click at [1468, 421] on link "Open Mission" at bounding box center [1469, 420] width 74 height 15
click at [1467, 543] on link "Open Mission" at bounding box center [1469, 541] width 74 height 15
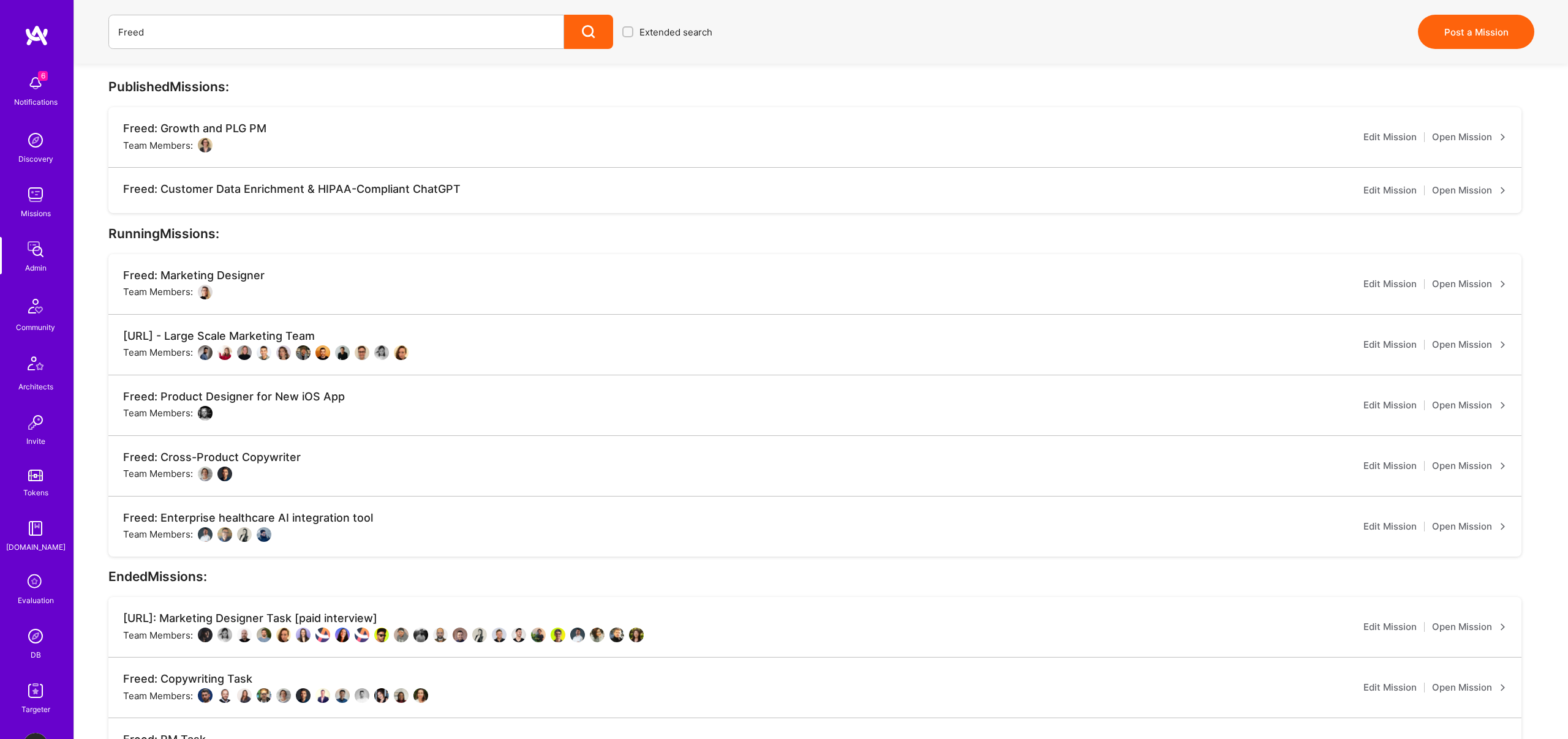
scroll to position [138, 0]
click at [1458, 463] on link "Open Mission" at bounding box center [1469, 464] width 74 height 15
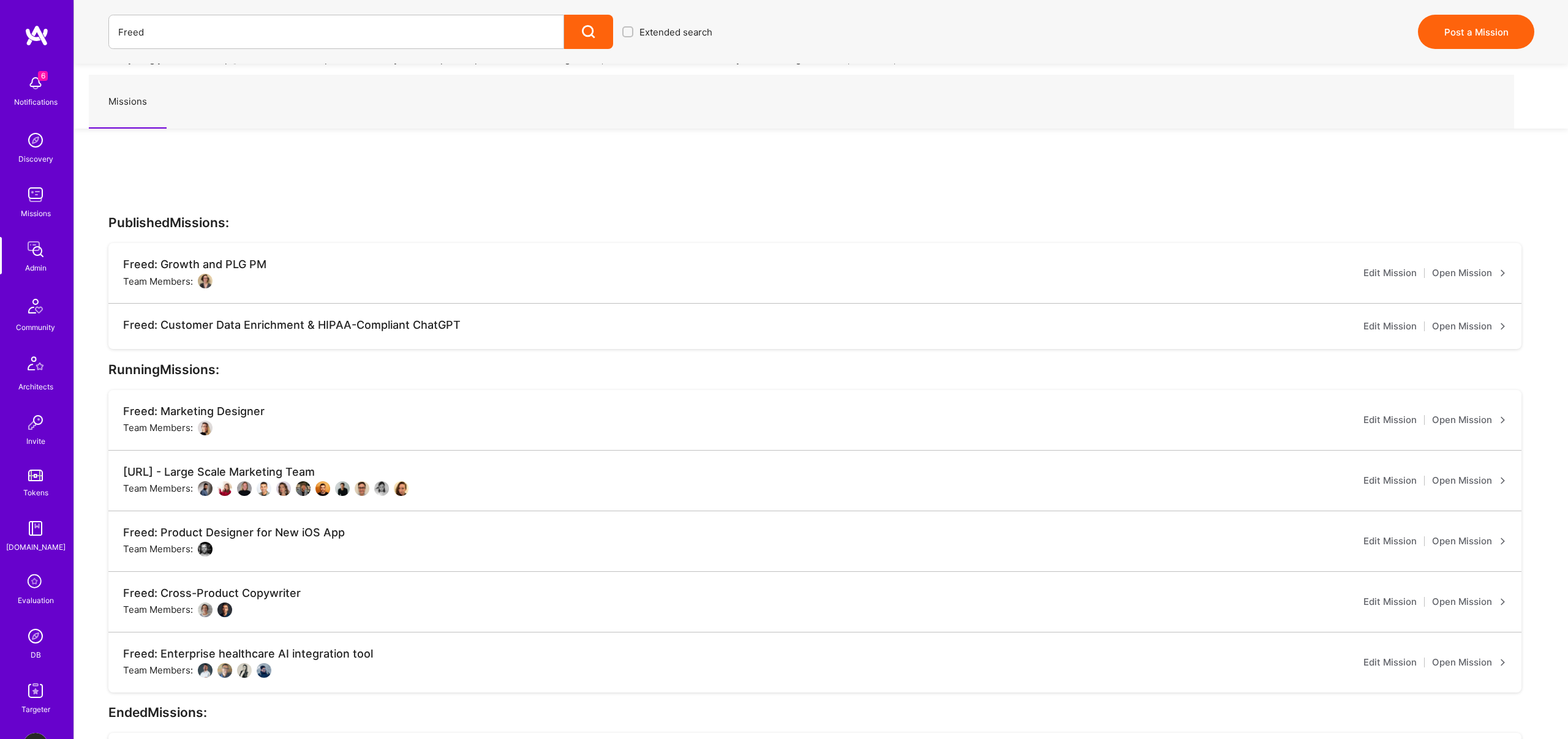
scroll to position [138, 0]
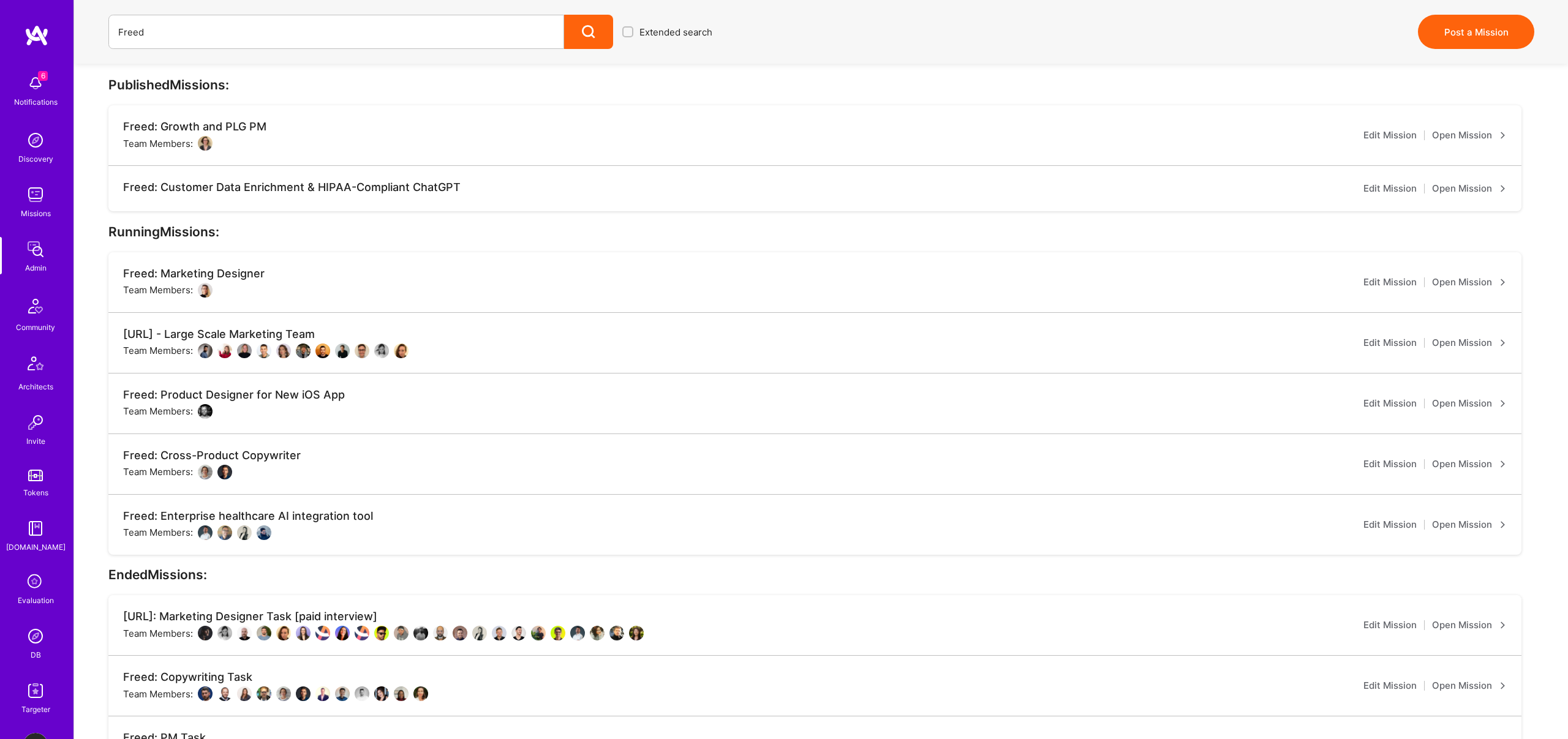
click at [1459, 521] on link "Open Mission" at bounding box center [1469, 524] width 74 height 15
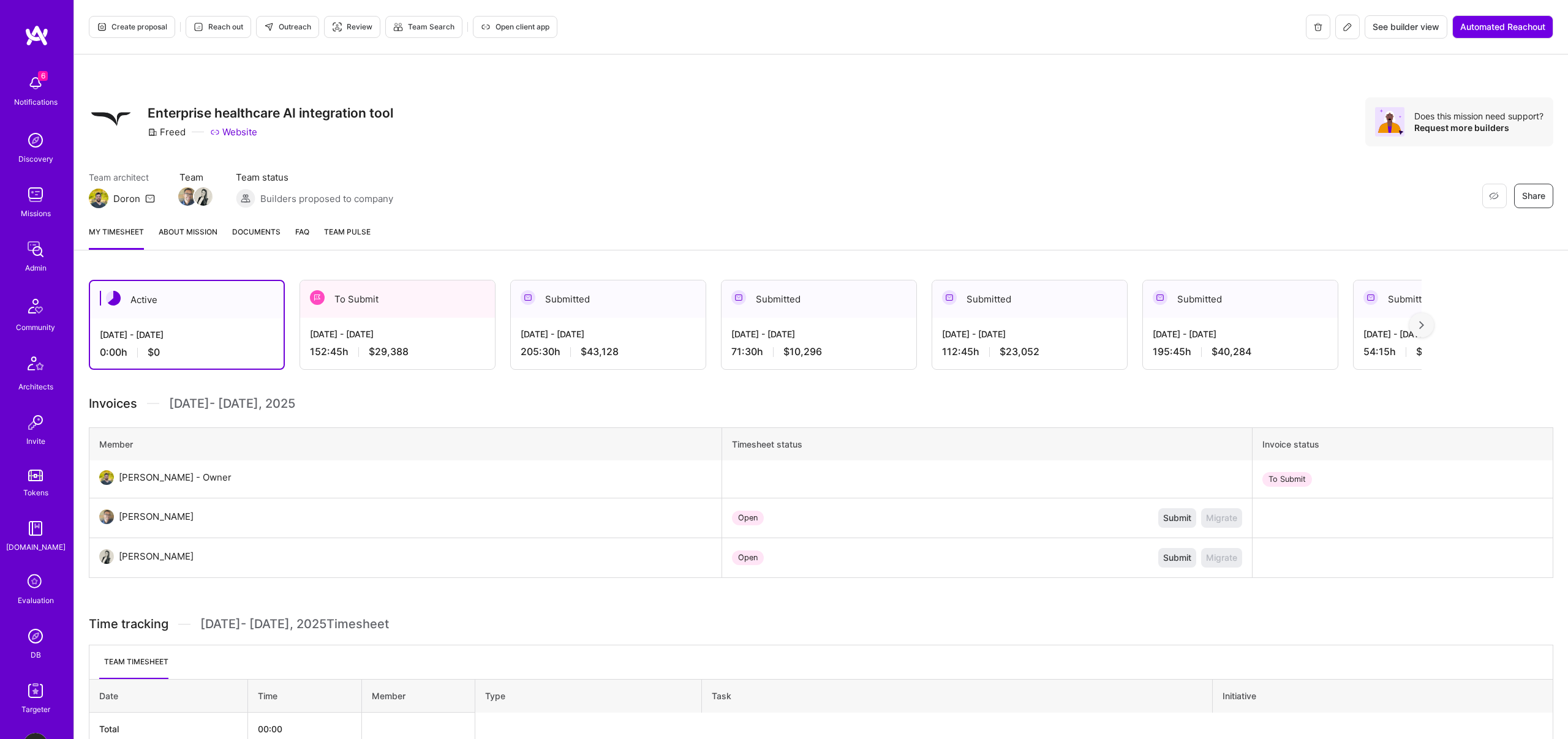
click at [359, 335] on div "Aug 16 - Aug 31, 2025" at bounding box center [397, 333] width 175 height 13
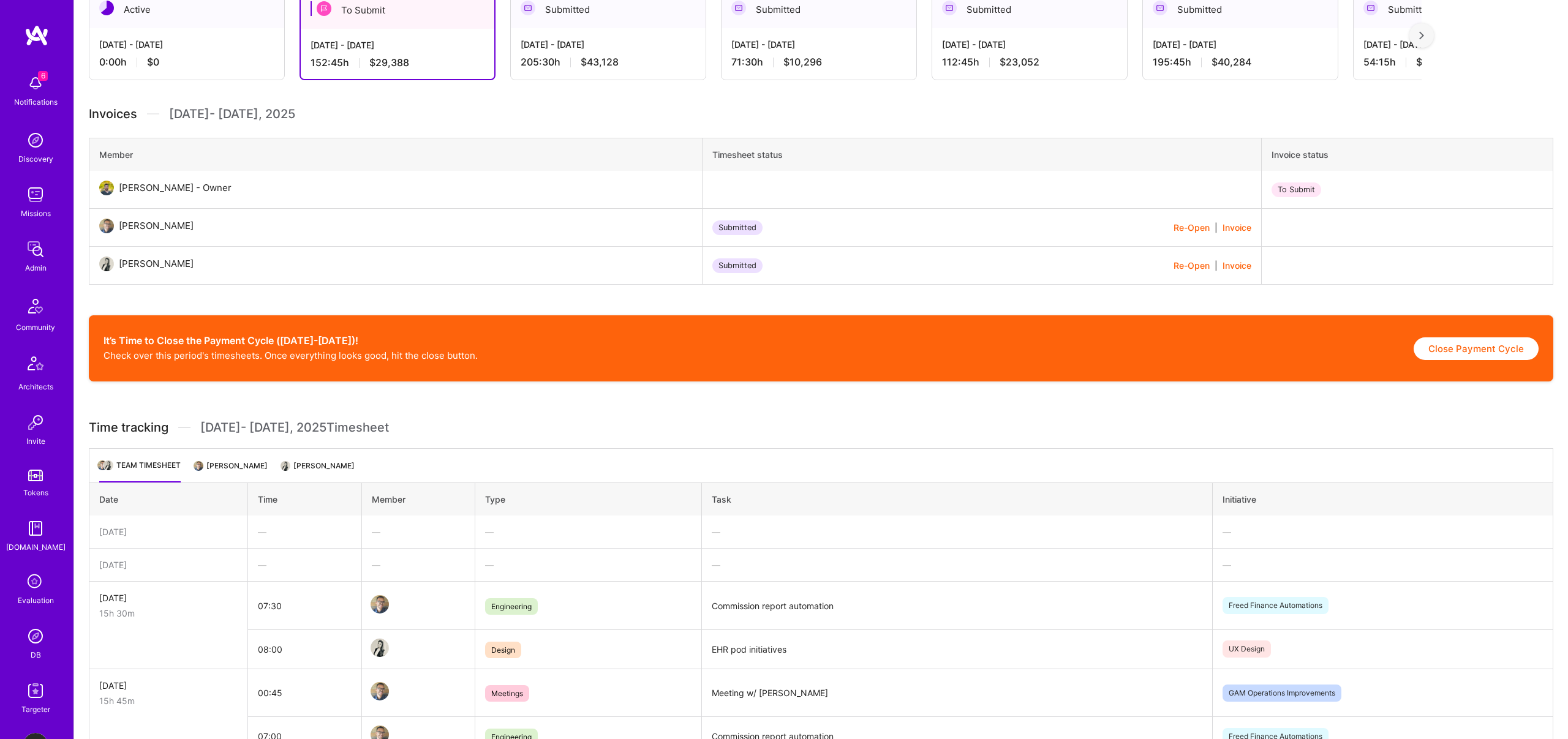
scroll to position [289, 0]
click at [34, 630] on img at bounding box center [35, 636] width 24 height 24
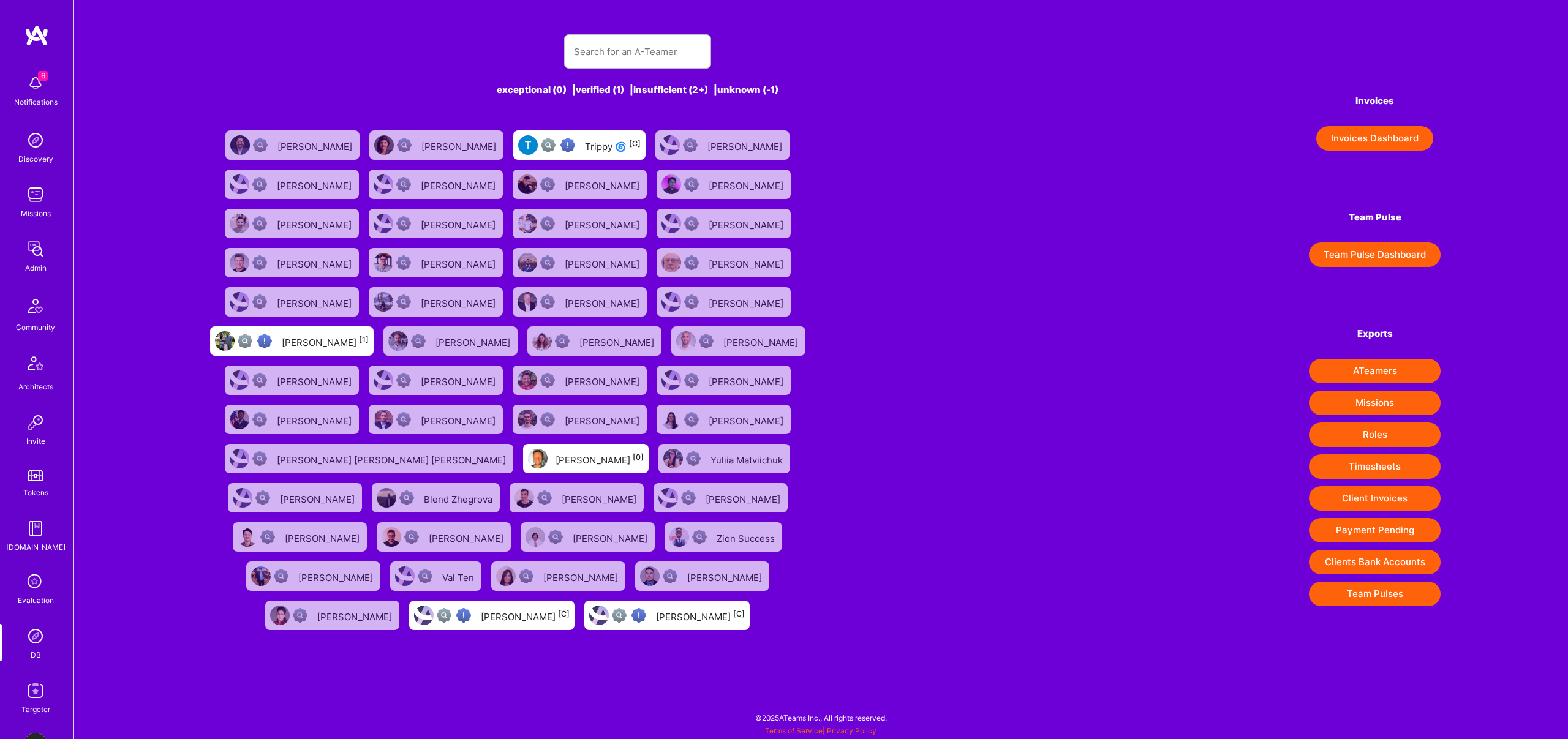
click at [26, 312] on img at bounding box center [35, 306] width 29 height 29
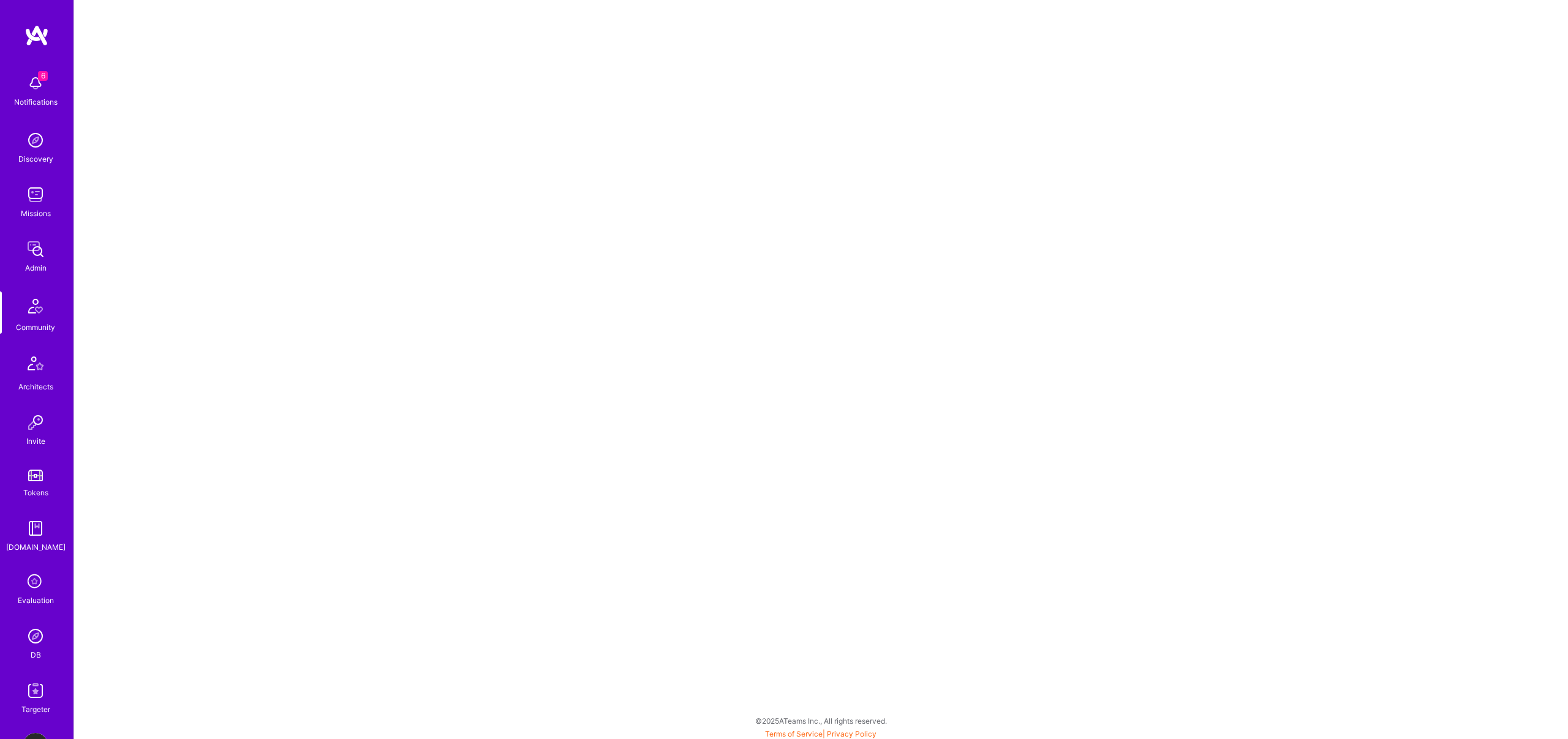
click at [33, 271] on div "Admin" at bounding box center [35, 267] width 22 height 13
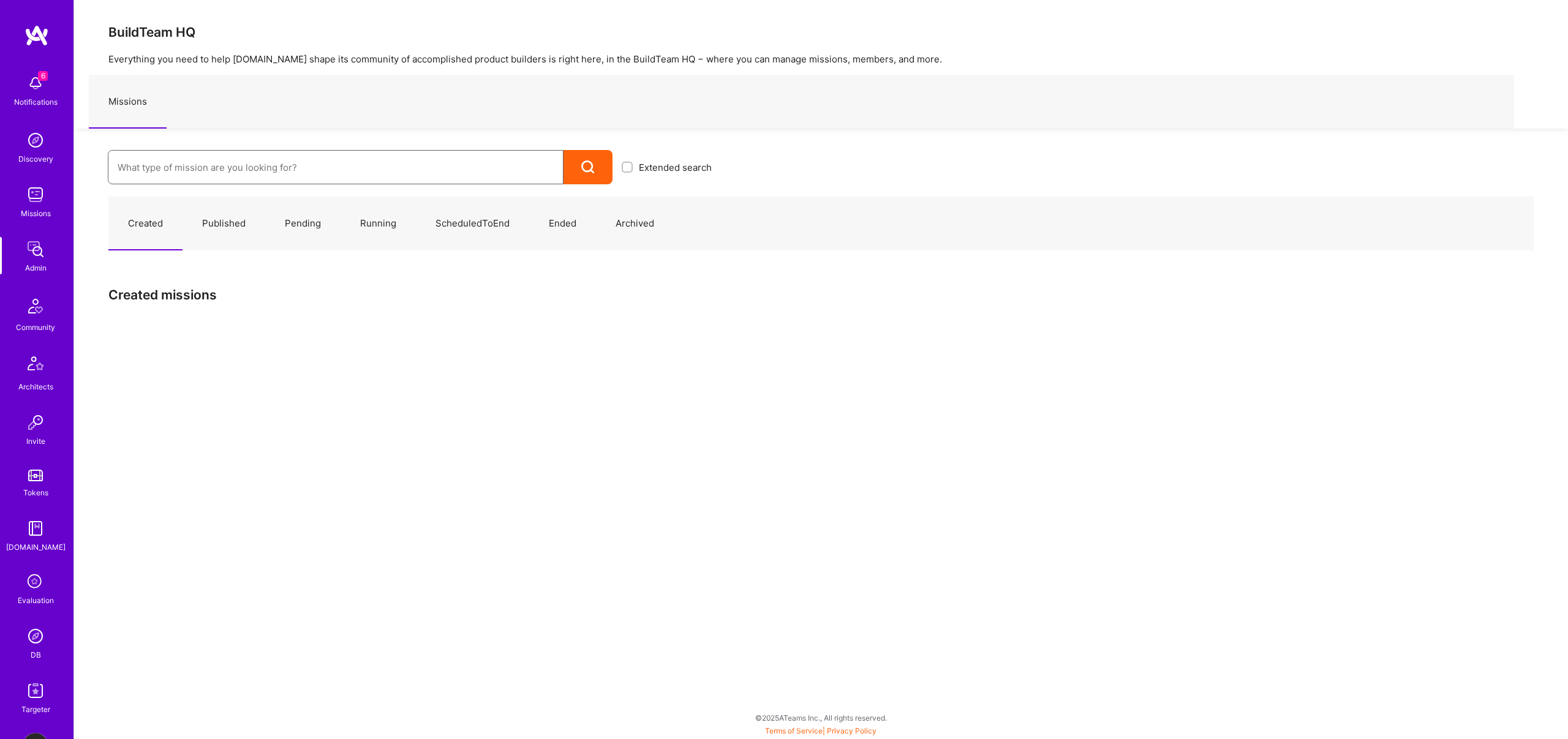
click at [240, 166] on input at bounding box center [336, 167] width 436 height 31
type input "PLG PM"
click at [301, 212] on link "Freed: Growth and PLG PM ( Published )" at bounding box center [414, 207] width 613 height 31
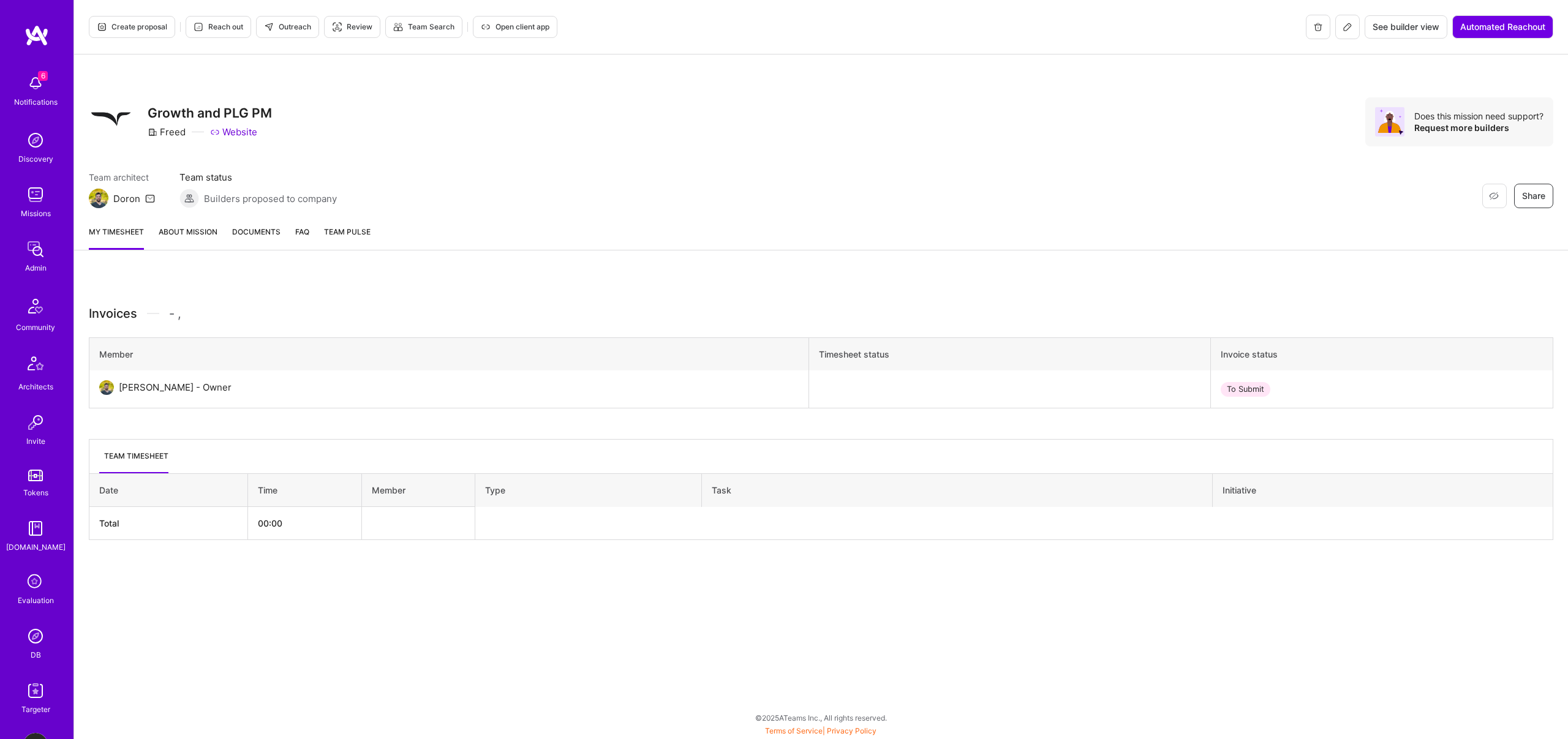
click at [185, 228] on link "About Mission" at bounding box center [188, 237] width 59 height 24
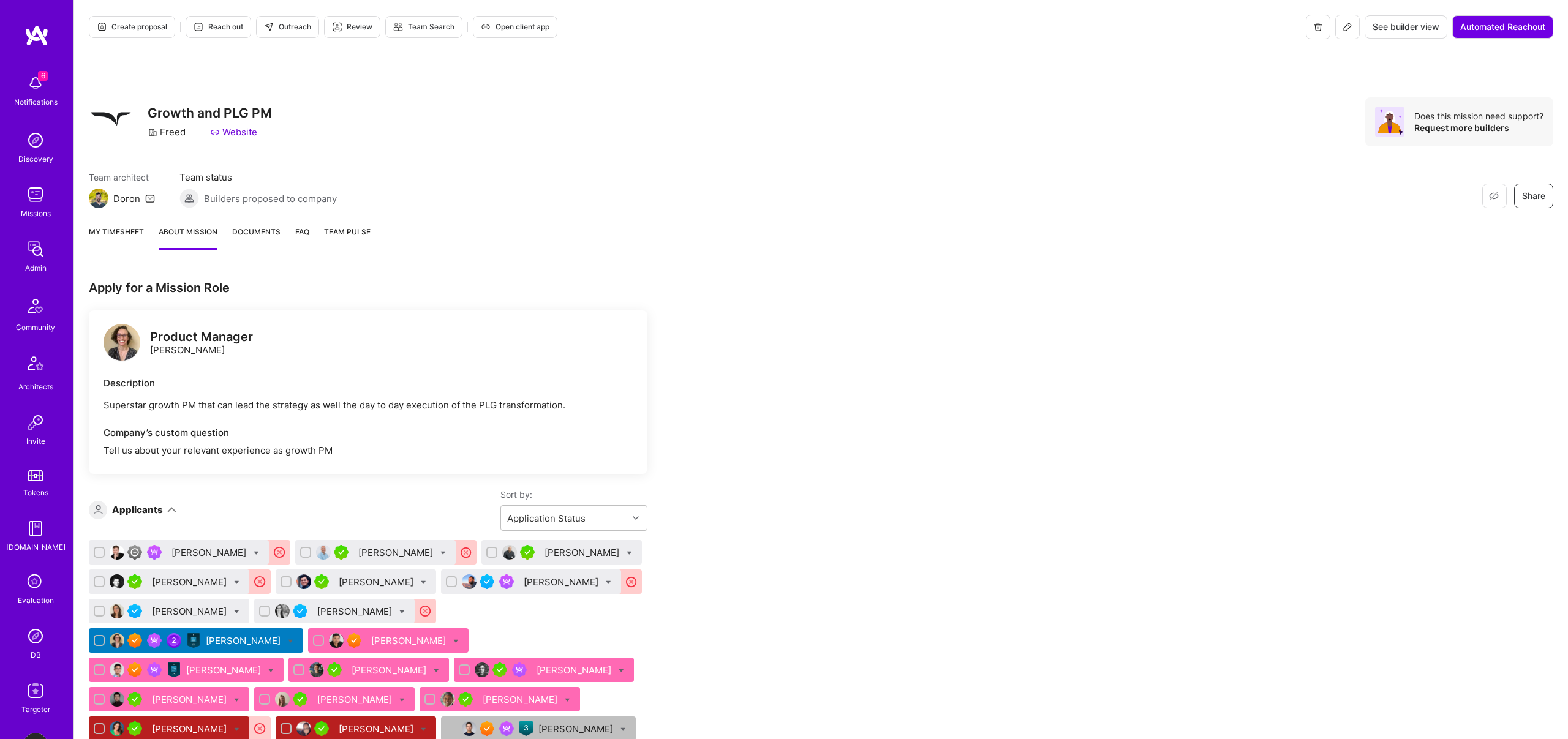
click at [1344, 28] on icon at bounding box center [1346, 26] width 10 height 10
click at [1344, 25] on icon at bounding box center [1346, 26] width 10 height 10
